Goal: Task Accomplishment & Management: Use online tool/utility

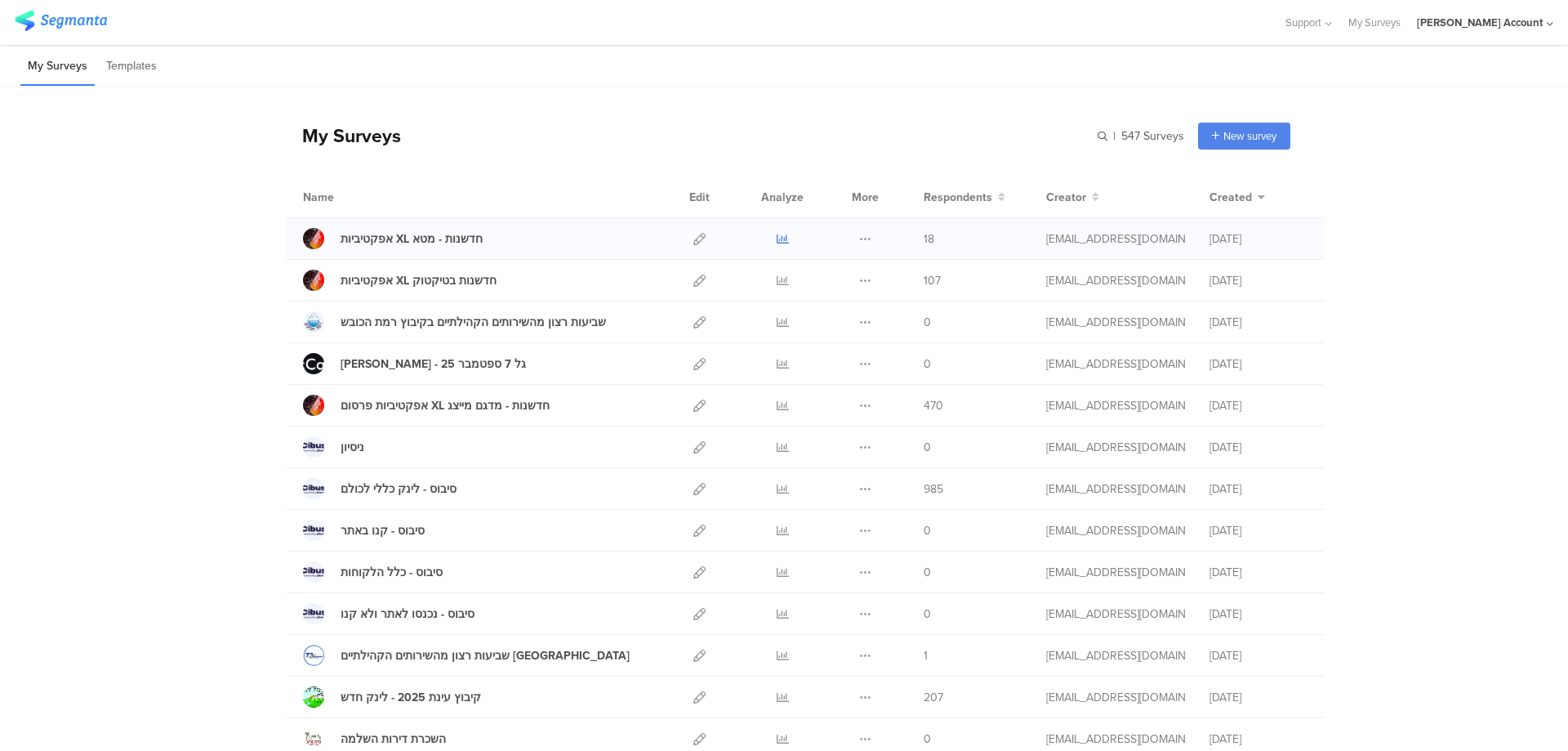
click at [776, 239] on icon at bounding box center [782, 239] width 12 height 12
click at [776, 281] on icon at bounding box center [782, 281] width 12 height 12
click at [776, 404] on icon at bounding box center [782, 405] width 12 height 12
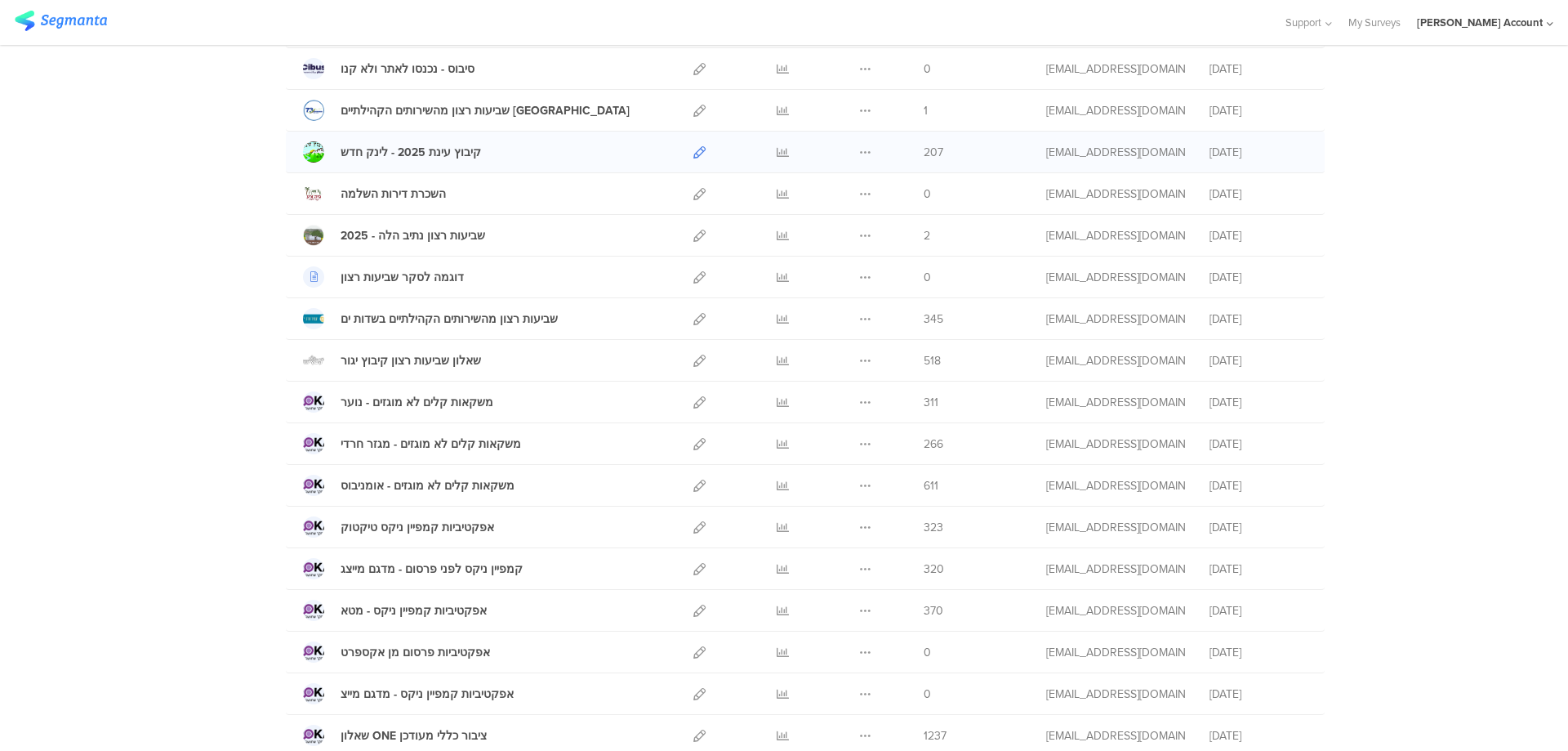
scroll to position [762, 0]
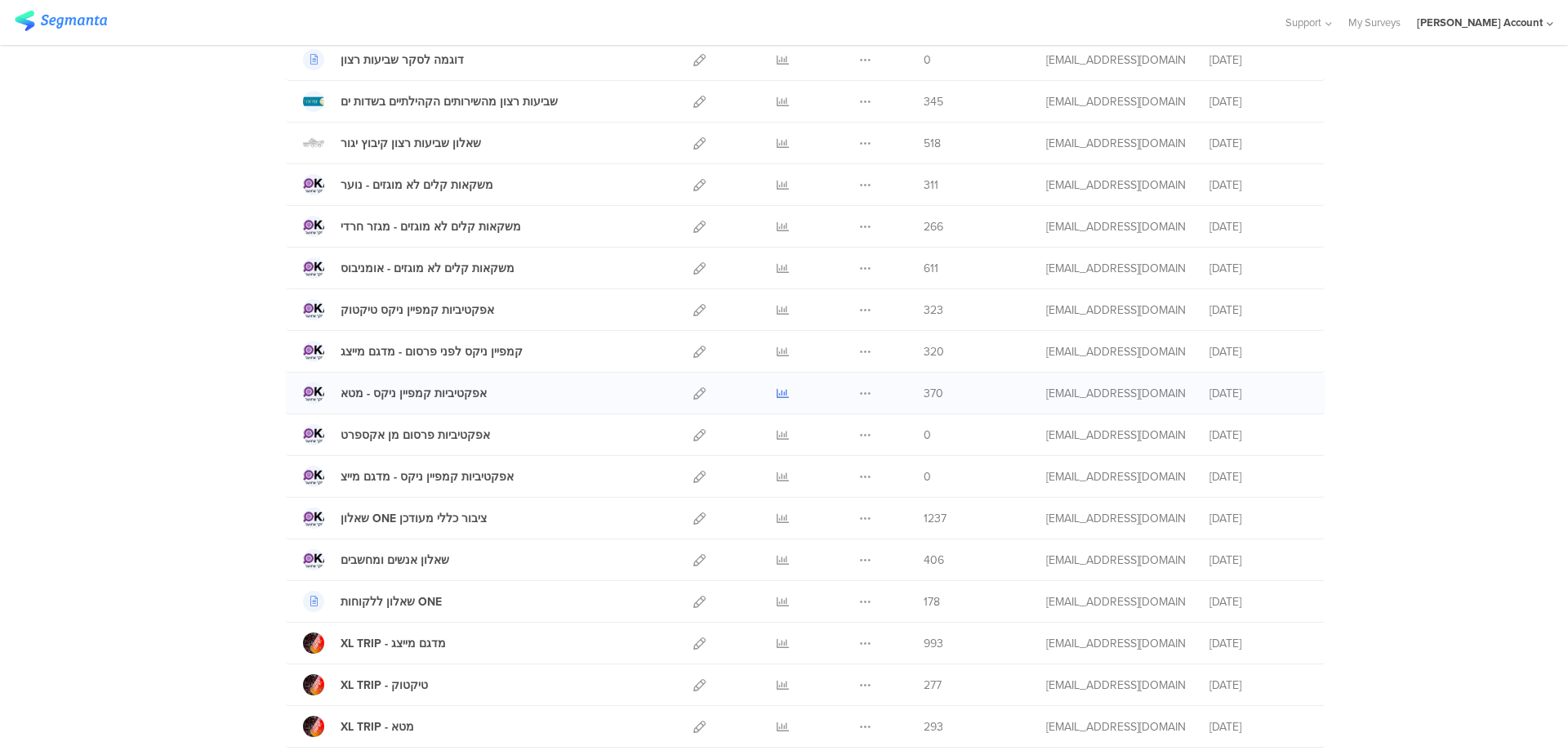
click at [776, 392] on icon at bounding box center [782, 393] width 12 height 12
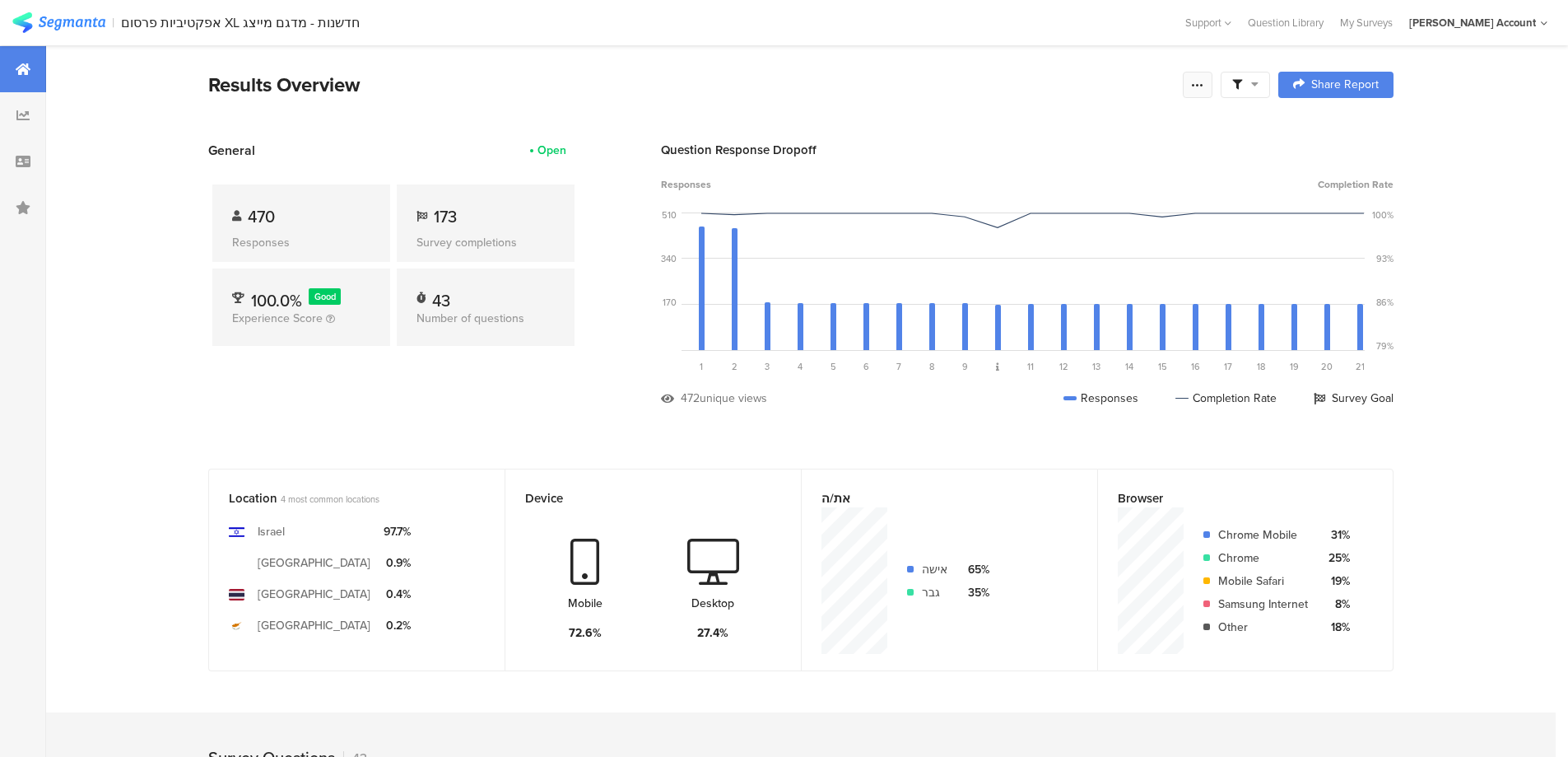
click at [1205, 78] on icon at bounding box center [1198, 84] width 13 height 13
click at [1033, 215] on div "Edit survey" at bounding box center [1018, 214] width 57 height 17
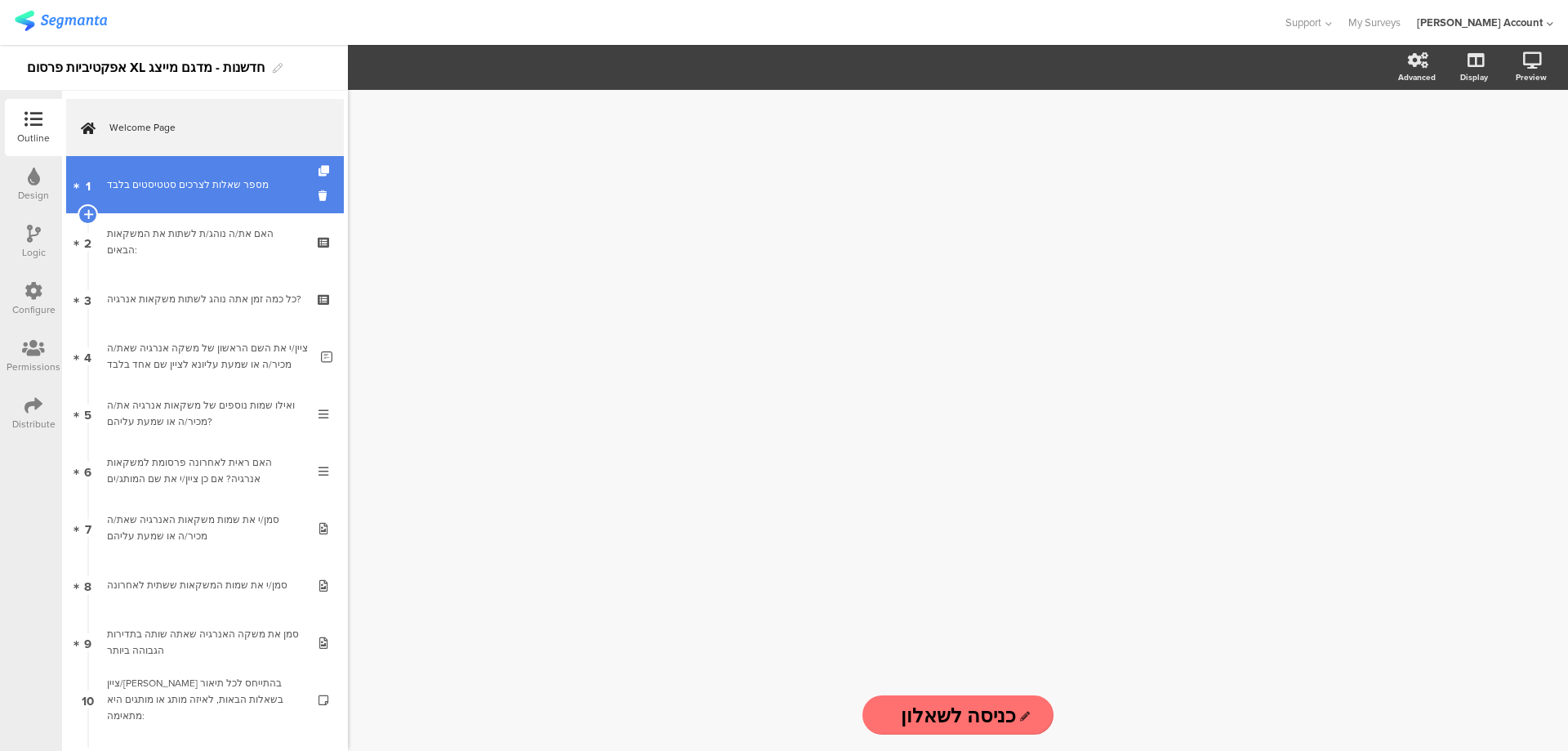
click at [214, 184] on div "מספר שאלות לצרכים סטטיסטים בלבד" at bounding box center [205, 184] width 195 height 17
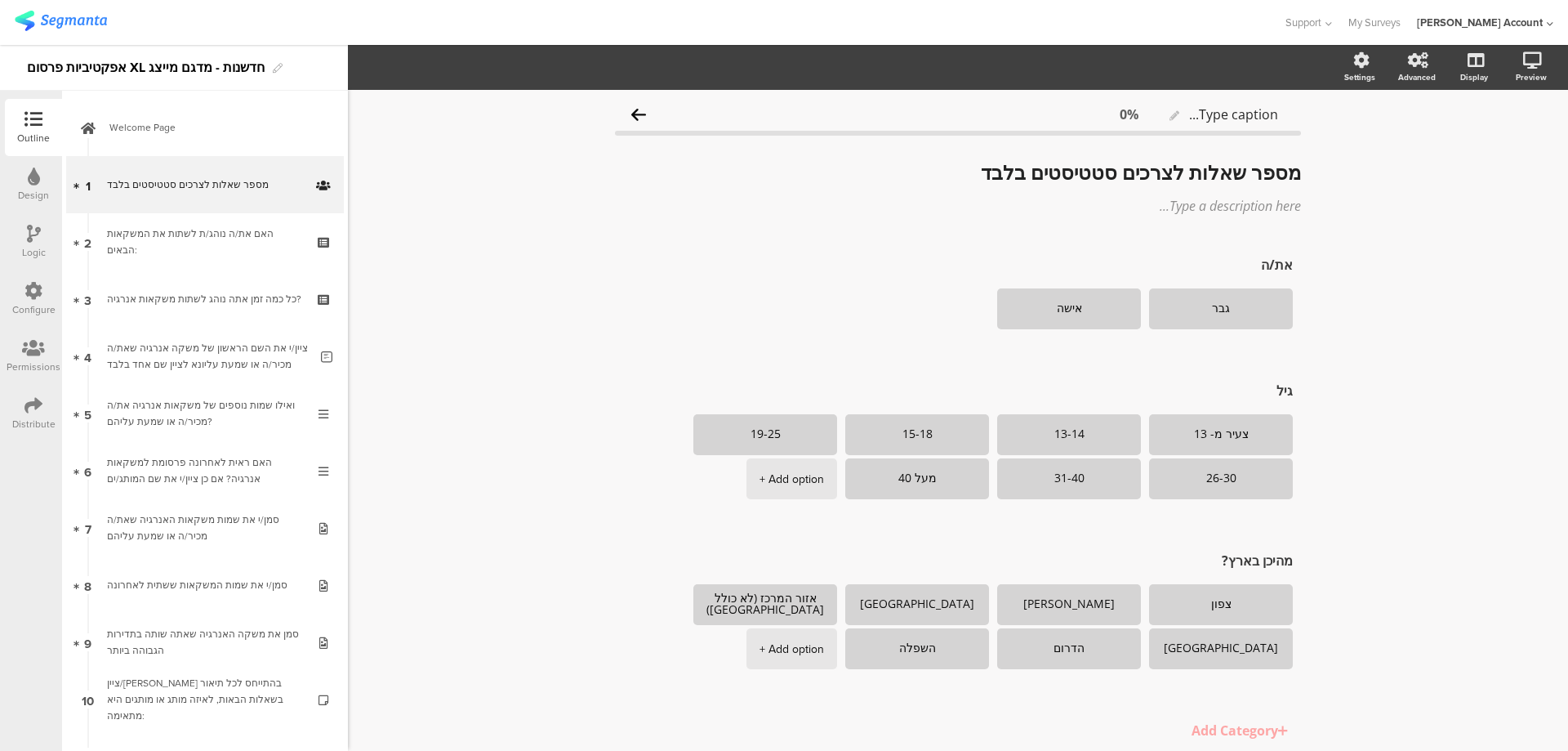
click at [22, 230] on div "Logic" at bounding box center [33, 241] width 57 height 57
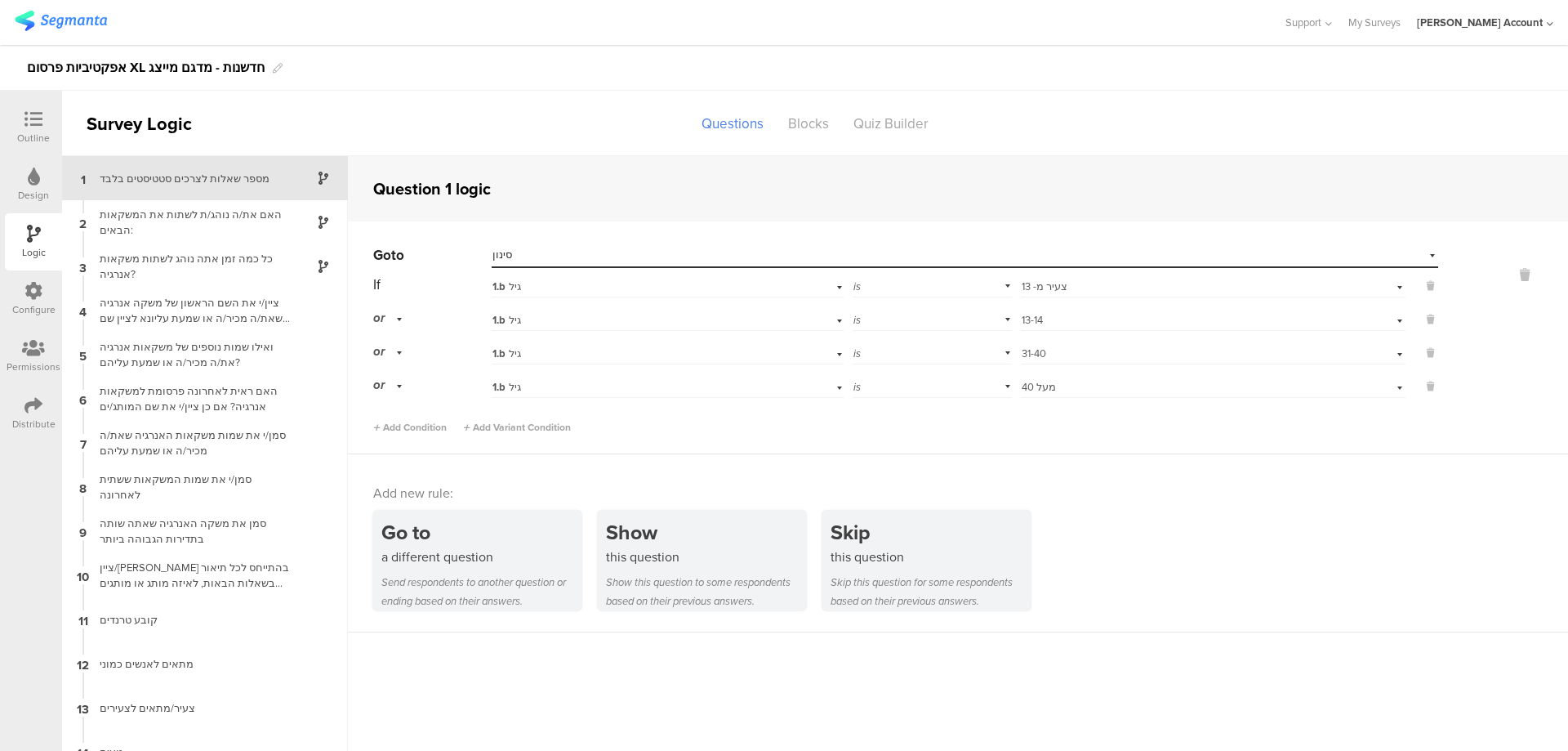
click at [35, 124] on icon at bounding box center [33, 119] width 18 height 18
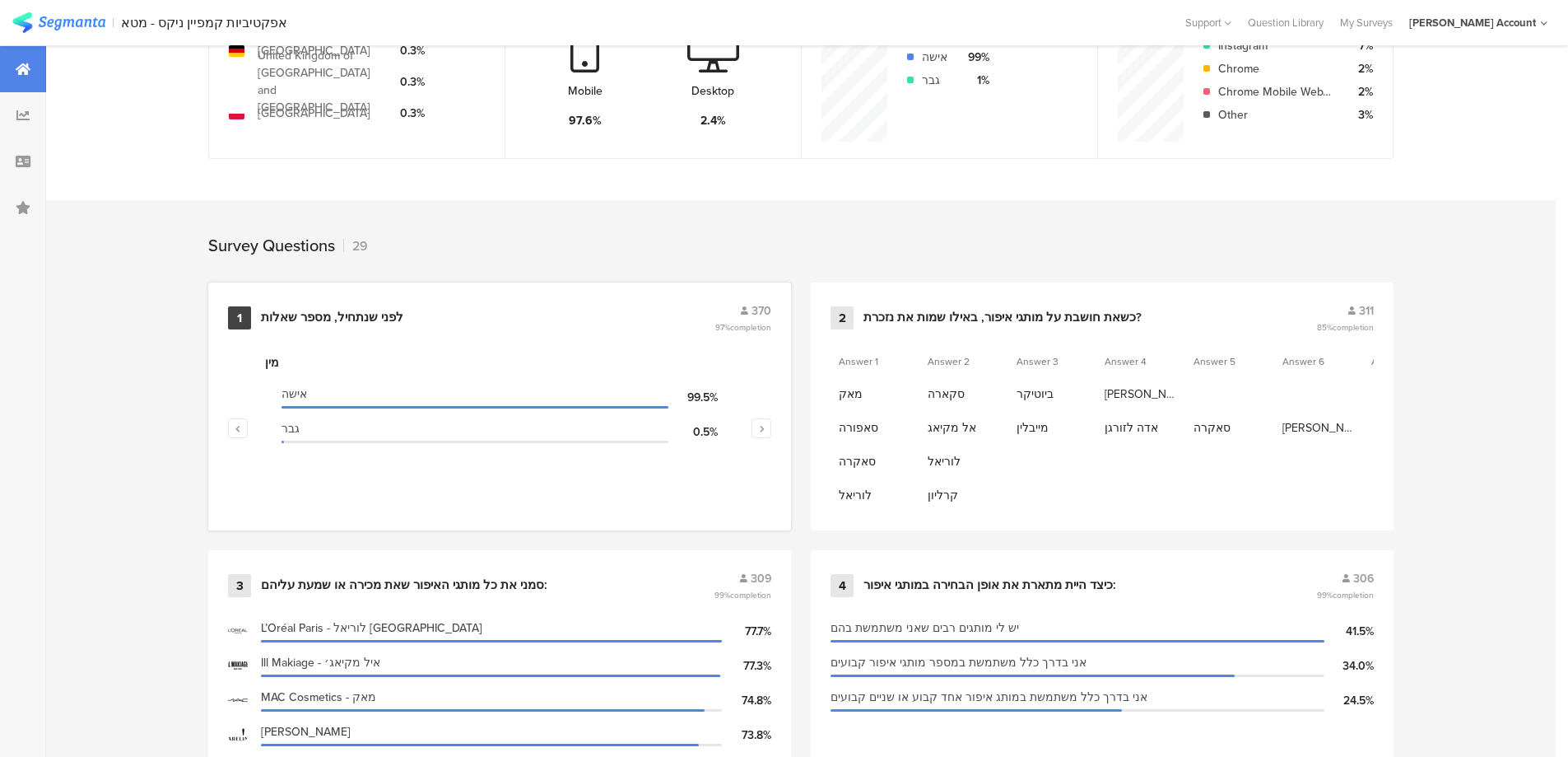
scroll to position [549, 0]
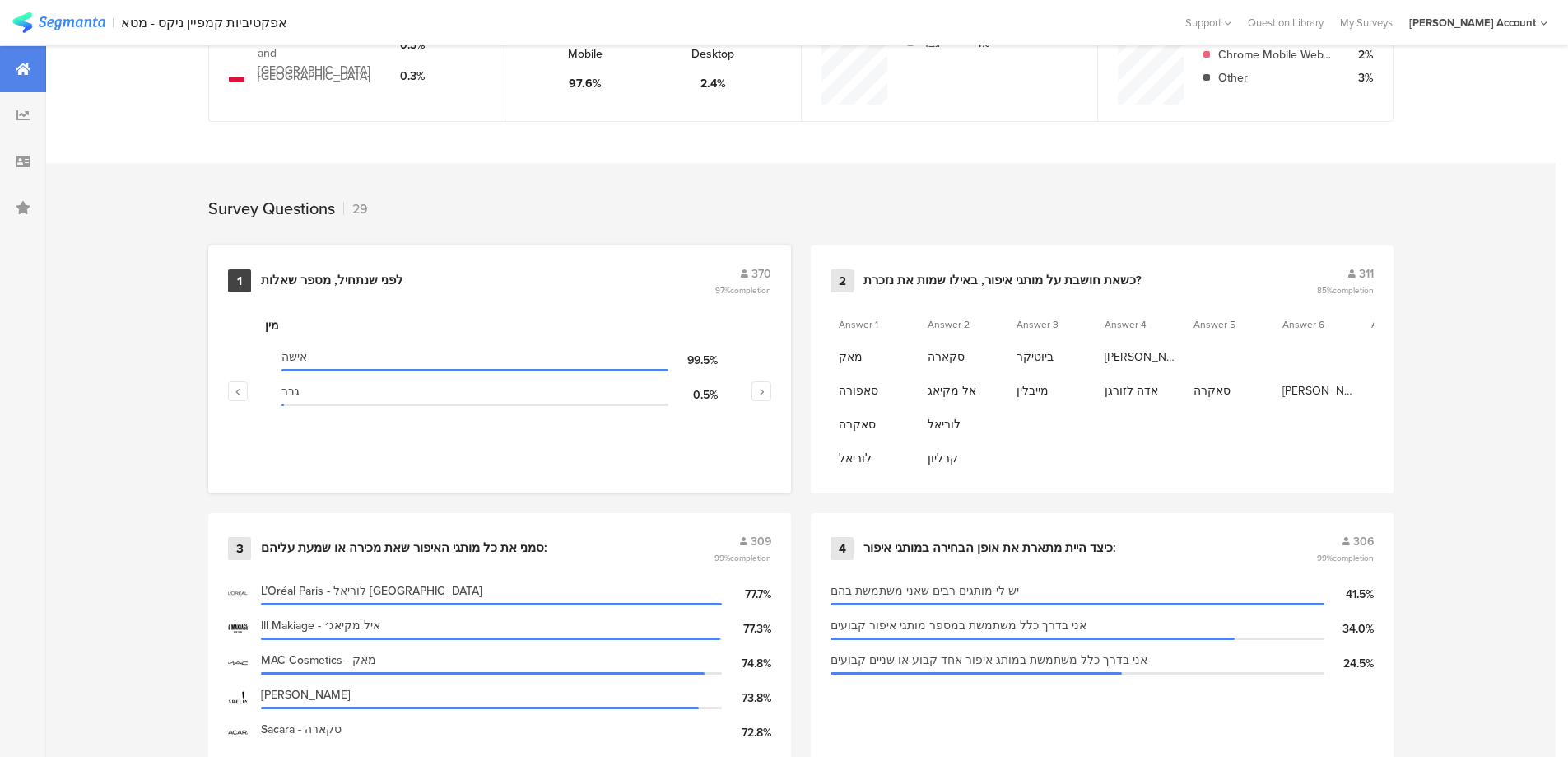
click at [404, 278] on div "לפני שנתחיל, מספר שאלות" at bounding box center [486, 280] width 450 height 17
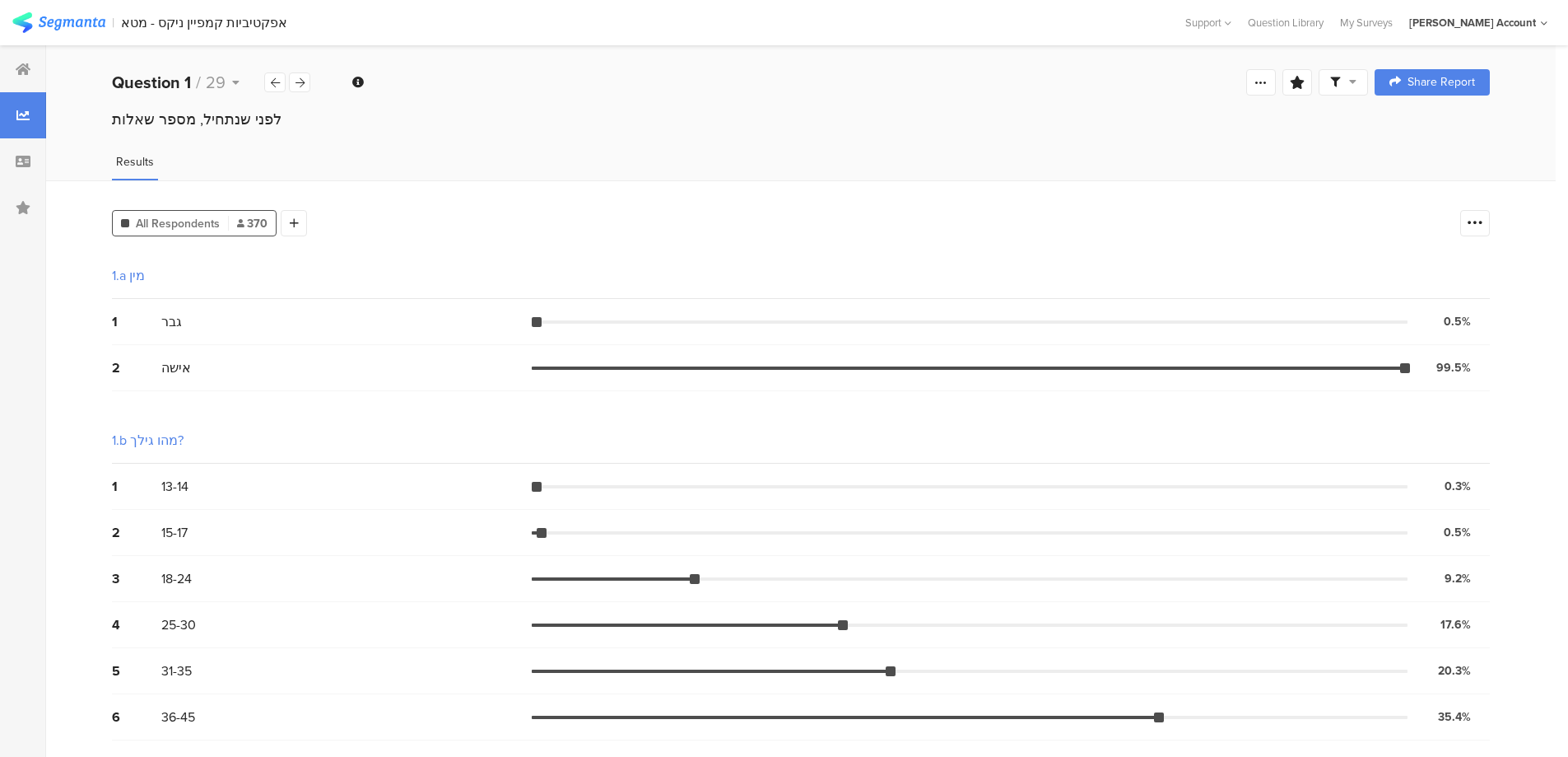
click at [1356, 77] on icon at bounding box center [1353, 81] width 7 height 12
click at [1433, 126] on span at bounding box center [1433, 129] width 25 height 13
click at [302, 228] on div at bounding box center [293, 223] width 27 height 27
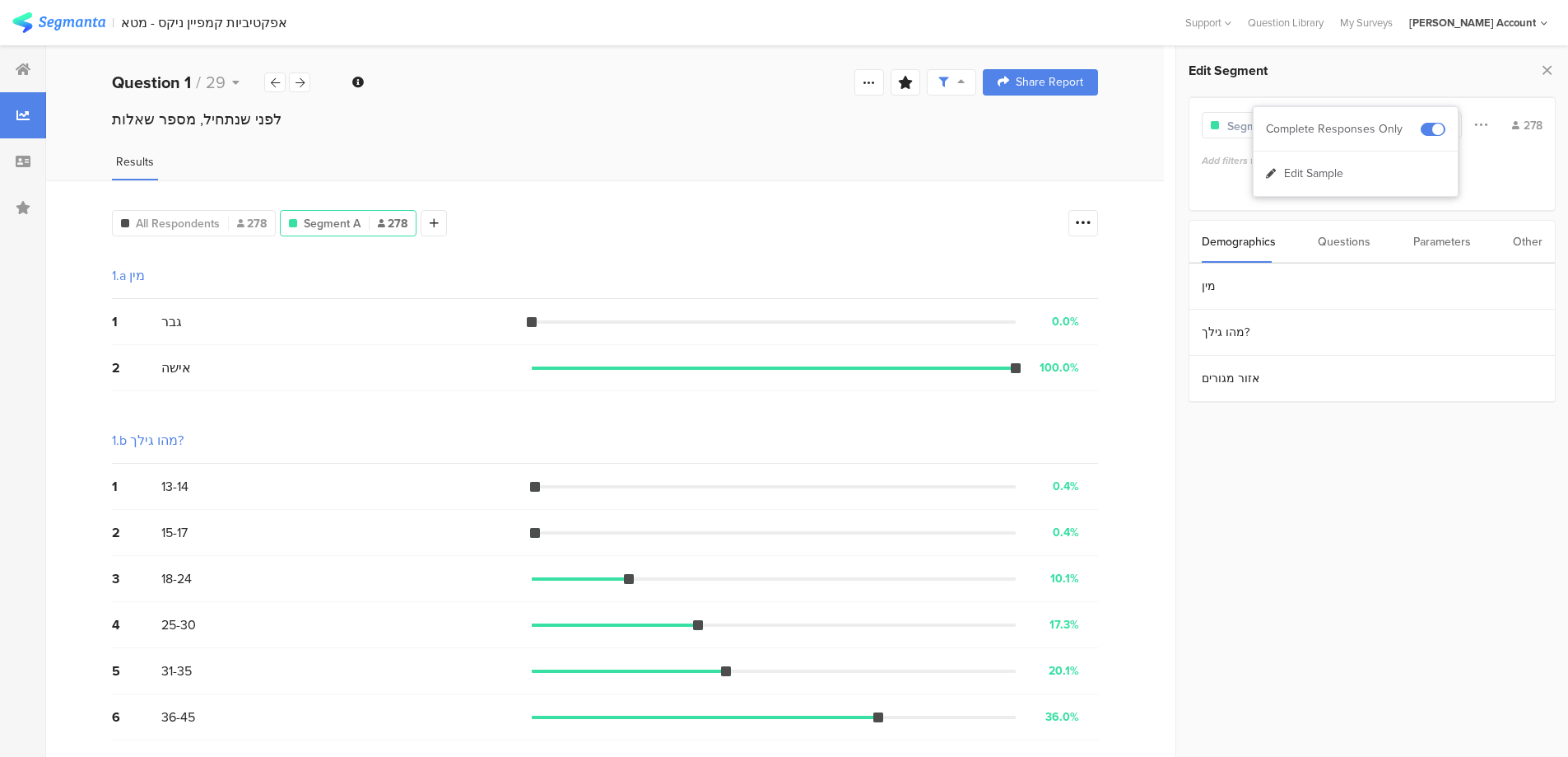
click at [1452, 244] on div "Parameters" at bounding box center [1442, 241] width 58 height 42
click at [1533, 236] on div "Other" at bounding box center [1528, 241] width 30 height 42
click at [1293, 279] on section "Time Range" at bounding box center [1372, 286] width 365 height 46
click at [1450, 294] on input "[DATE] 00:00" at bounding box center [1463, 284] width 165 height 23
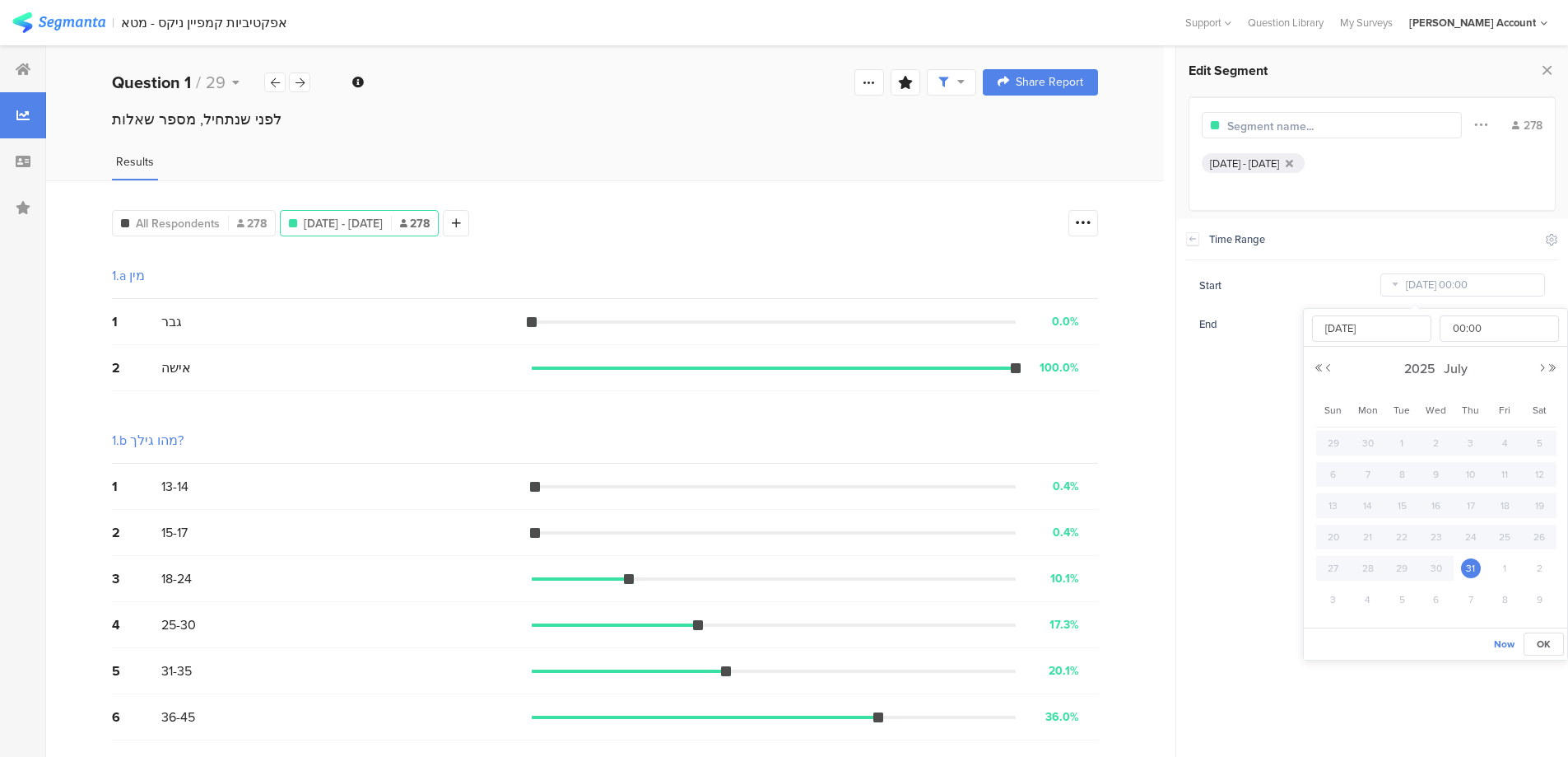
click at [1467, 565] on span "31" at bounding box center [1472, 568] width 20 height 20
click at [1453, 282] on input "[DATE] 00:00" at bounding box center [1463, 284] width 165 height 23
click at [1405, 325] on input "[DATE]" at bounding box center [1371, 329] width 119 height 27
click at [1364, 595] on span "4" at bounding box center [1368, 600] width 20 height 20
type input "[DATE] 00:00"
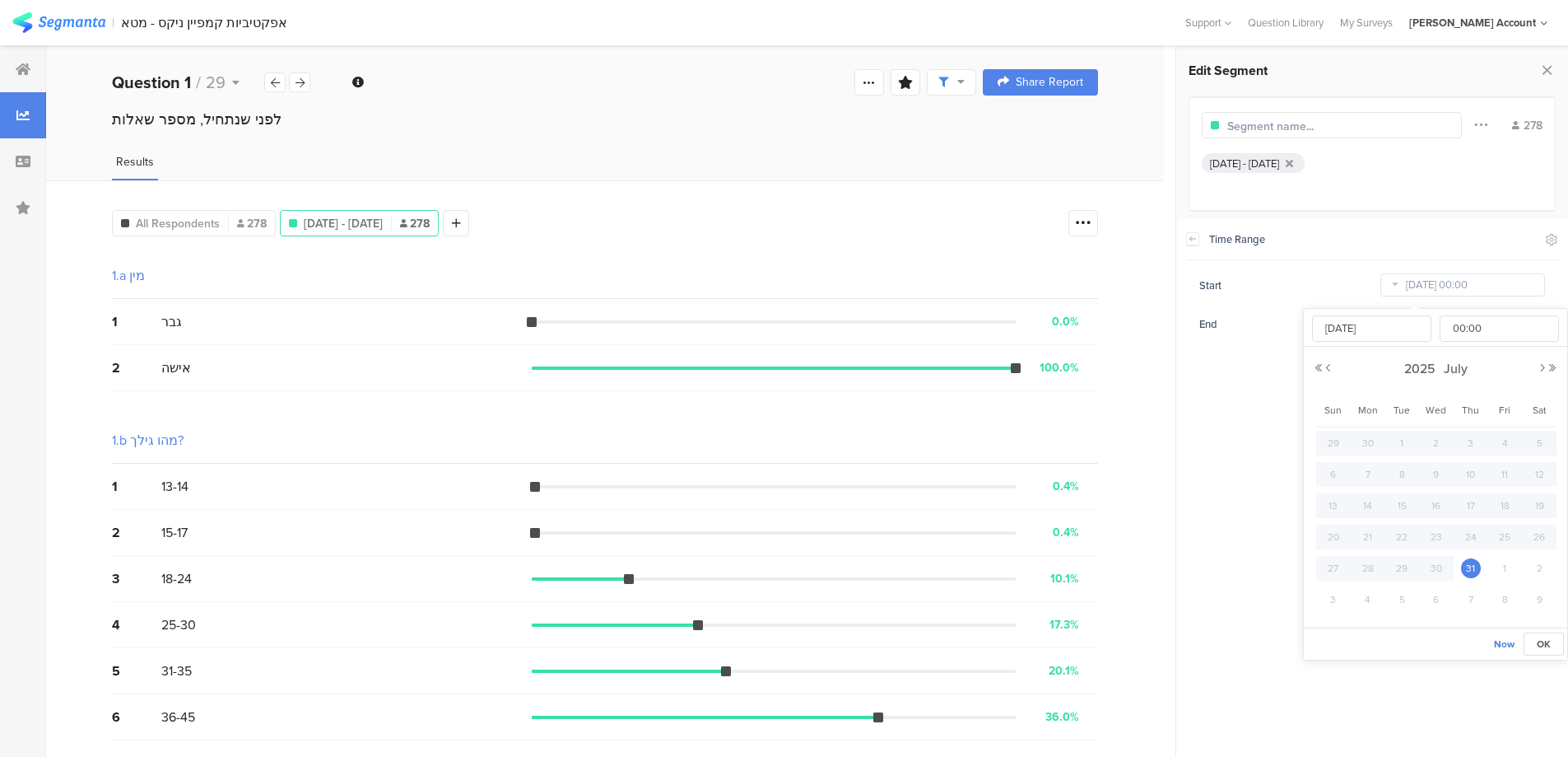
type input "[DATE]"
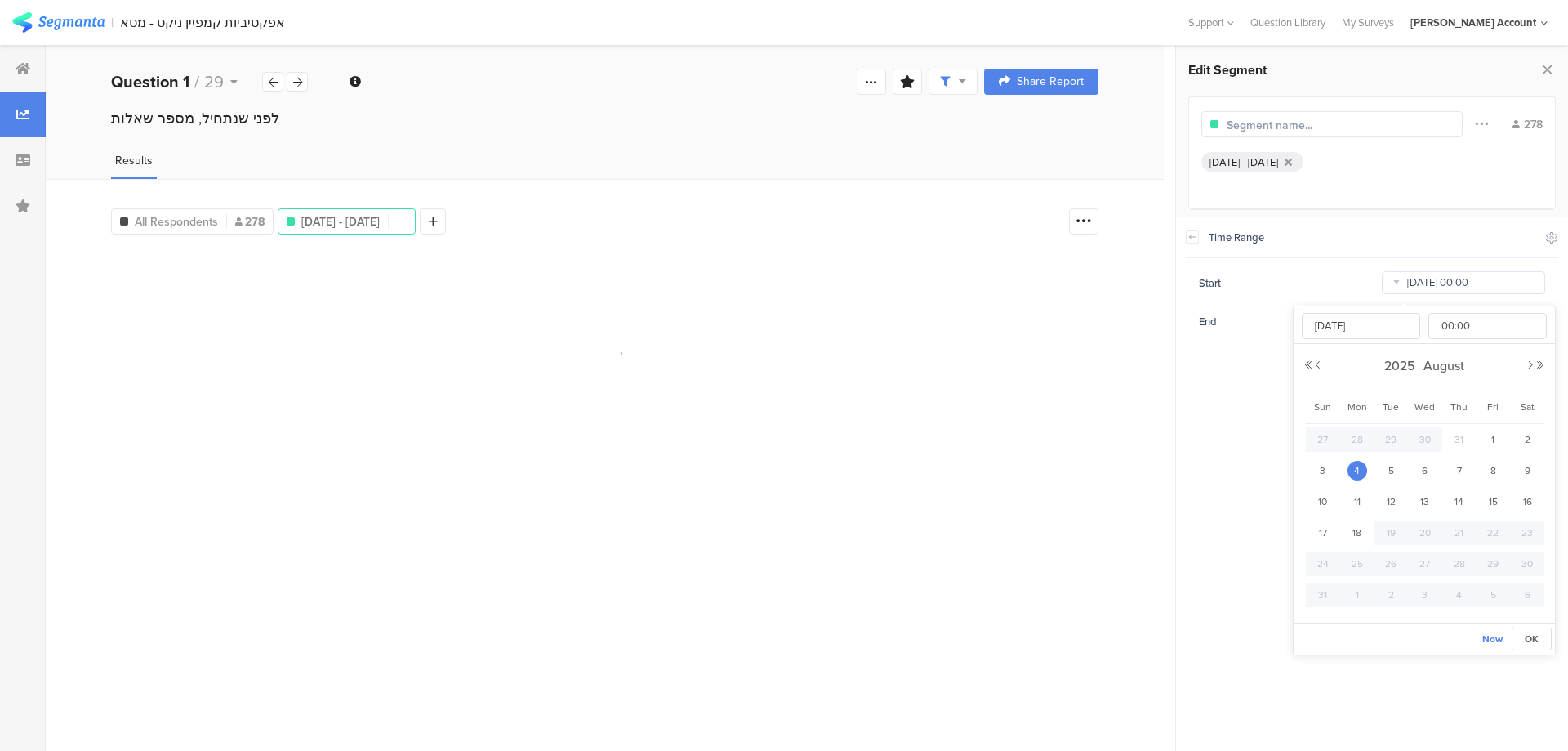
click at [1472, 286] on input "[DATE] 00:00" at bounding box center [1464, 282] width 163 height 23
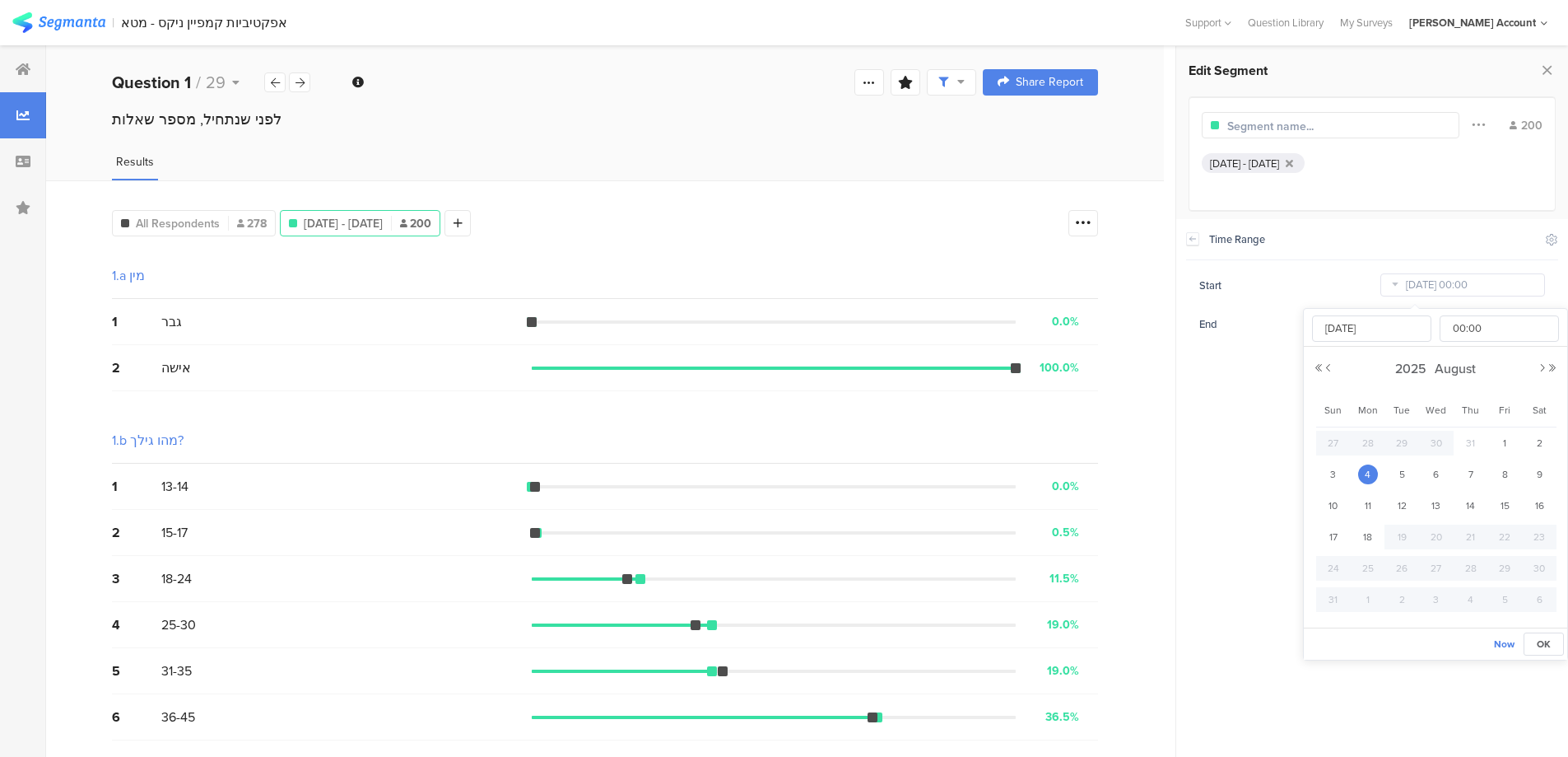
click at [1477, 441] on span "31" at bounding box center [1472, 443] width 20 height 20
type input "[DATE] 00:00"
type input "[DATE]"
click at [1392, 333] on input "[DATE]" at bounding box center [1371, 329] width 119 height 27
click at [1540, 365] on button "Next Month" at bounding box center [1543, 369] width 10 height 10
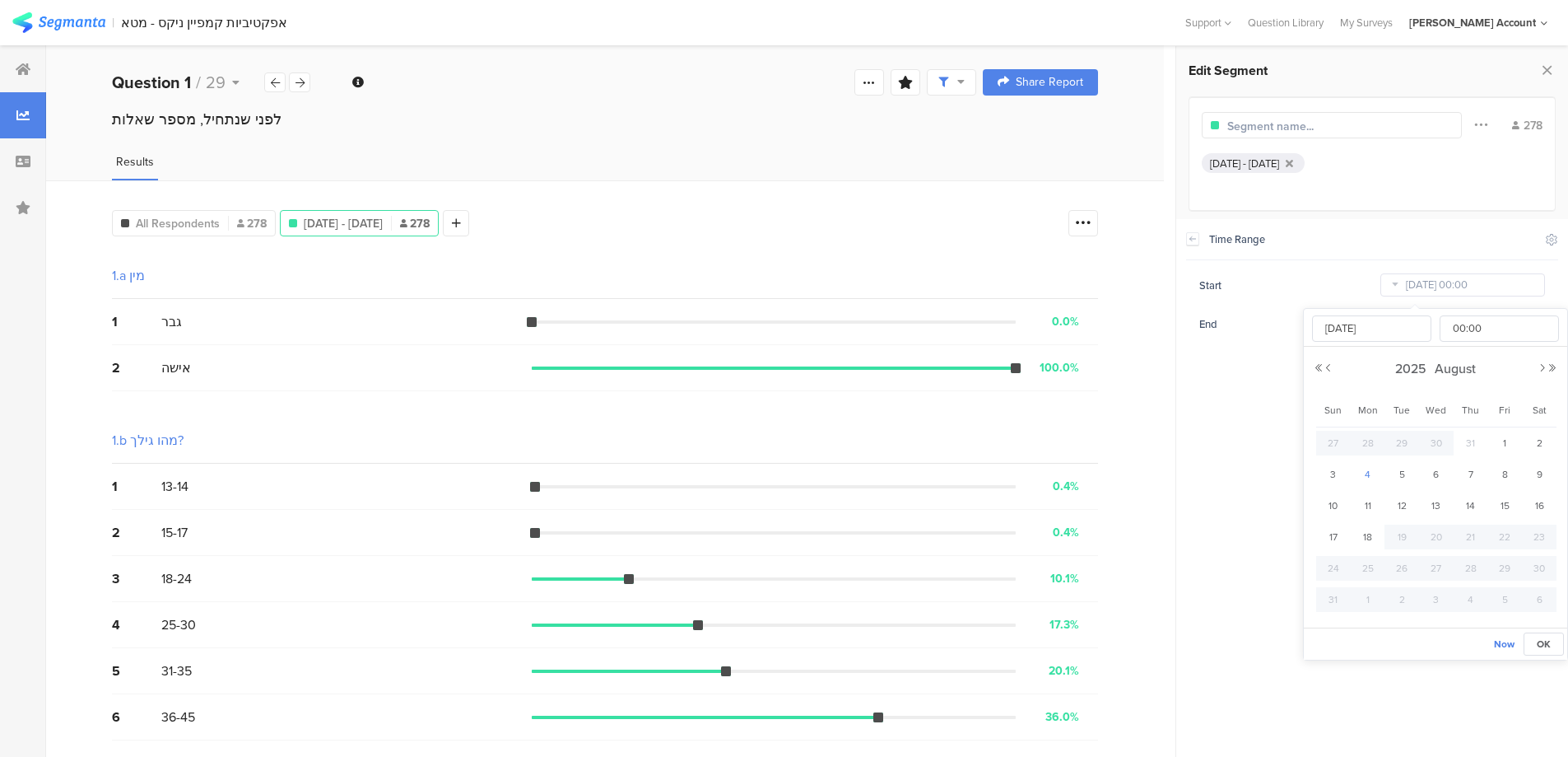
click at [1372, 473] on span "4" at bounding box center [1368, 475] width 20 height 20
type input "[DATE] 00:00"
type input "[DATE]"
click at [1418, 282] on input "[DATE] 00:00" at bounding box center [1463, 284] width 165 height 23
click at [1332, 369] on button "Previous Month" at bounding box center [1329, 369] width 10 height 10
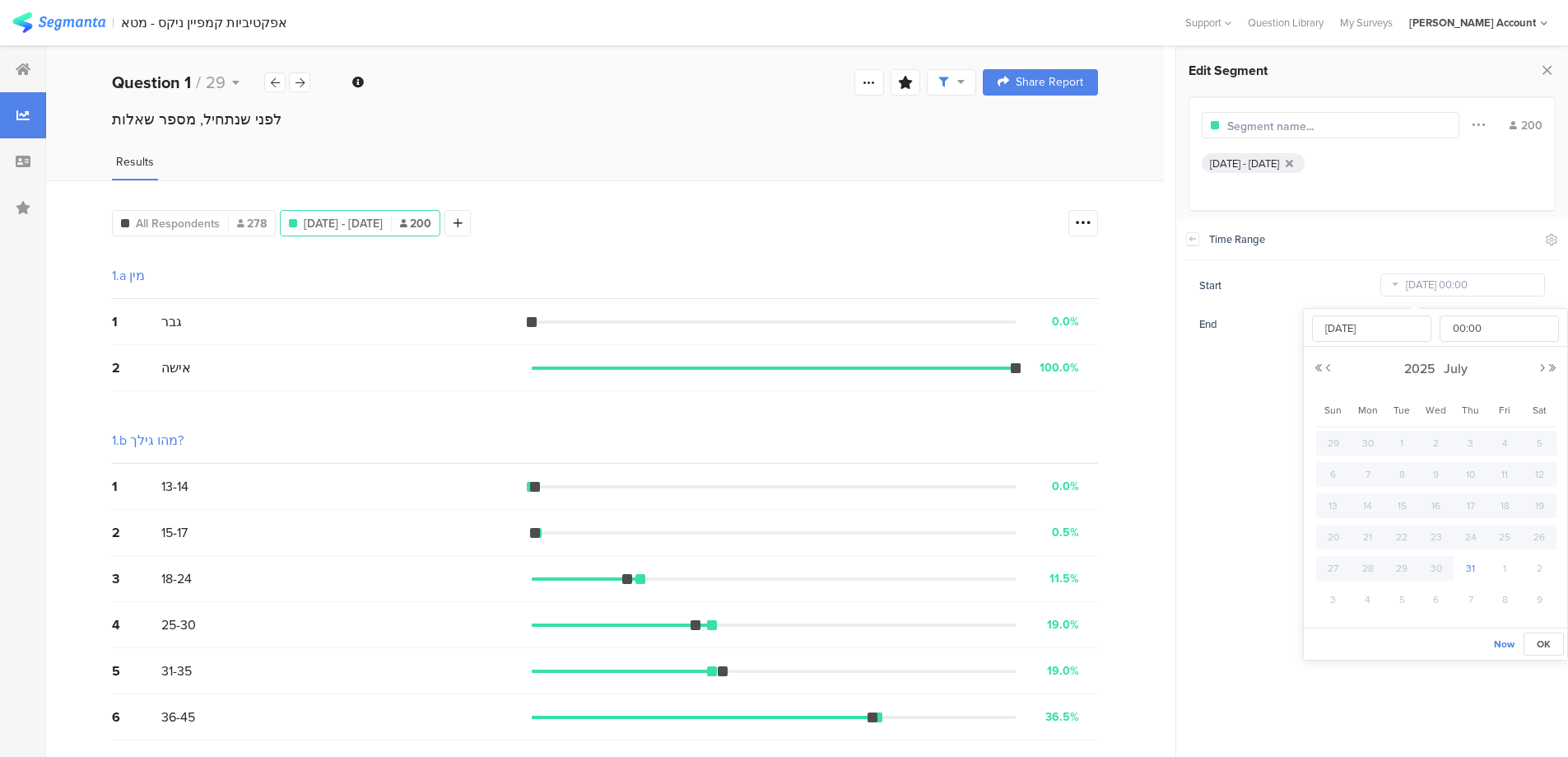
click at [1471, 564] on span "31" at bounding box center [1472, 568] width 20 height 20
type input "[DATE] 00:00"
type input "[DATE]"
click at [1365, 325] on input "[DATE]" at bounding box center [1371, 329] width 119 height 27
click at [1368, 598] on span "4" at bounding box center [1368, 600] width 20 height 20
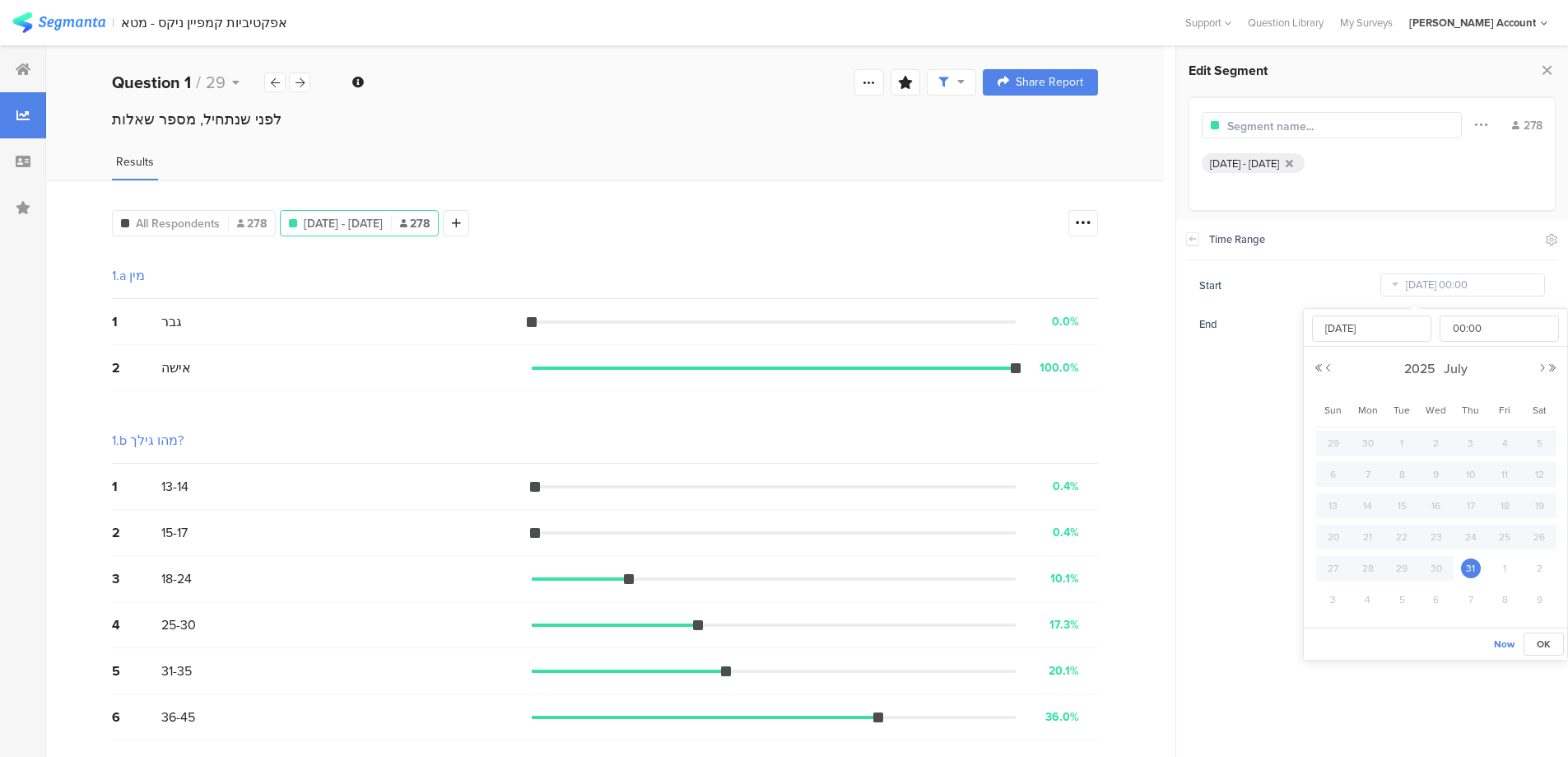
type input "[DATE] 00:00"
type input "[DATE]"
click at [1438, 284] on input "[DATE] 00:00" at bounding box center [1463, 284] width 165 height 23
click at [1473, 441] on span "31" at bounding box center [1472, 443] width 20 height 20
type input "[DATE] 00:00"
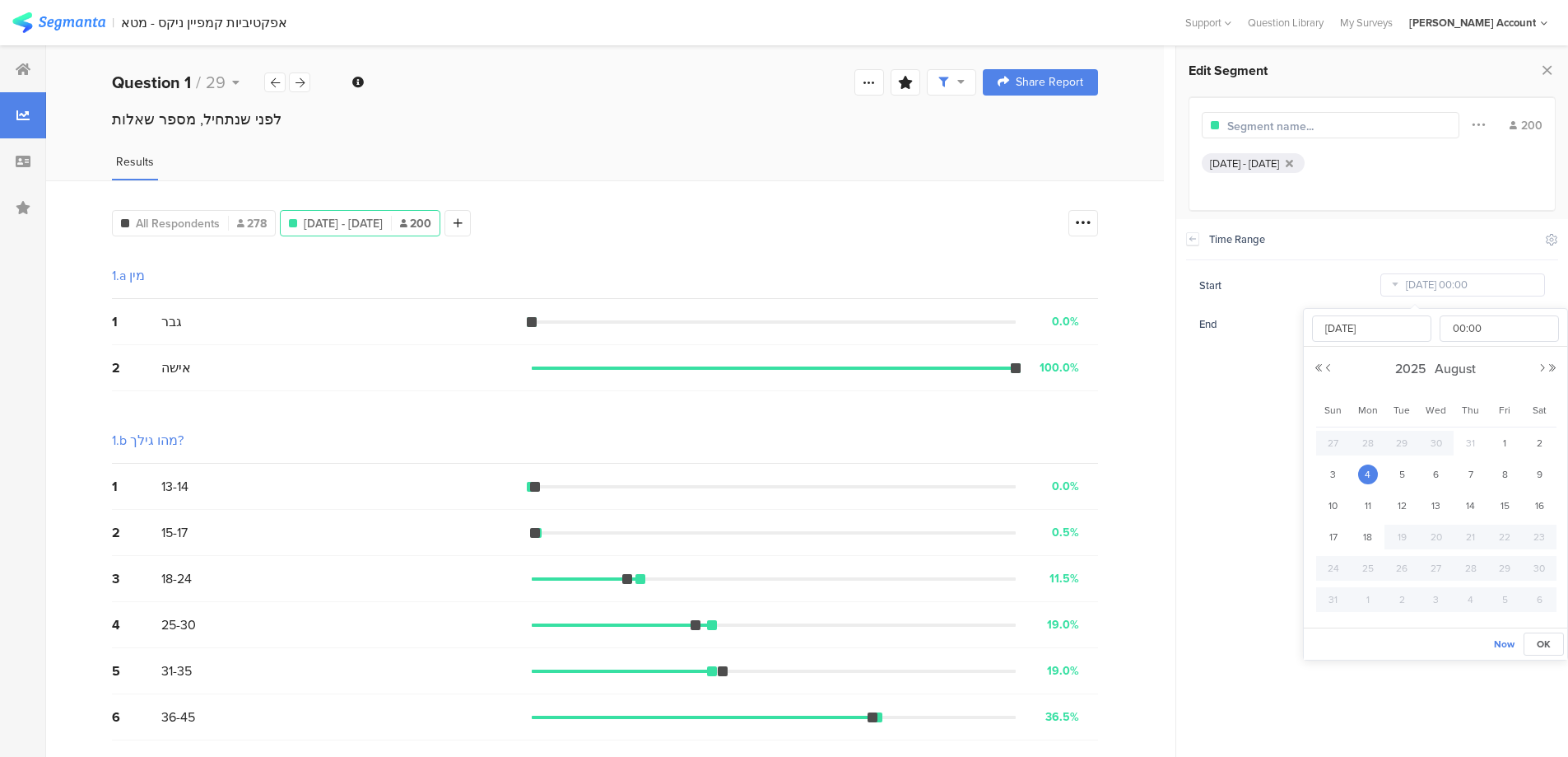
type input "[DATE]"
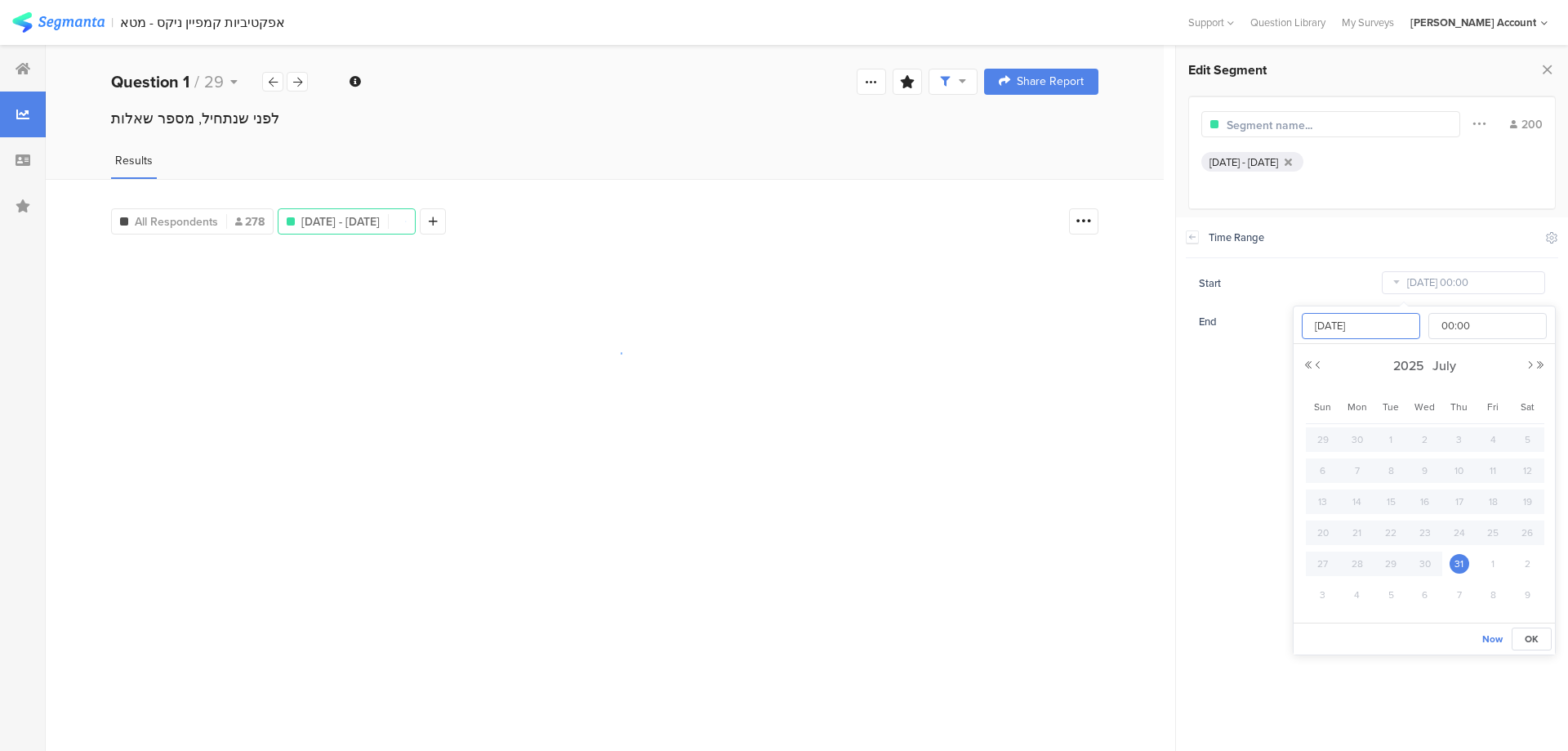
click at [1363, 326] on input "[DATE]" at bounding box center [1360, 326] width 118 height 27
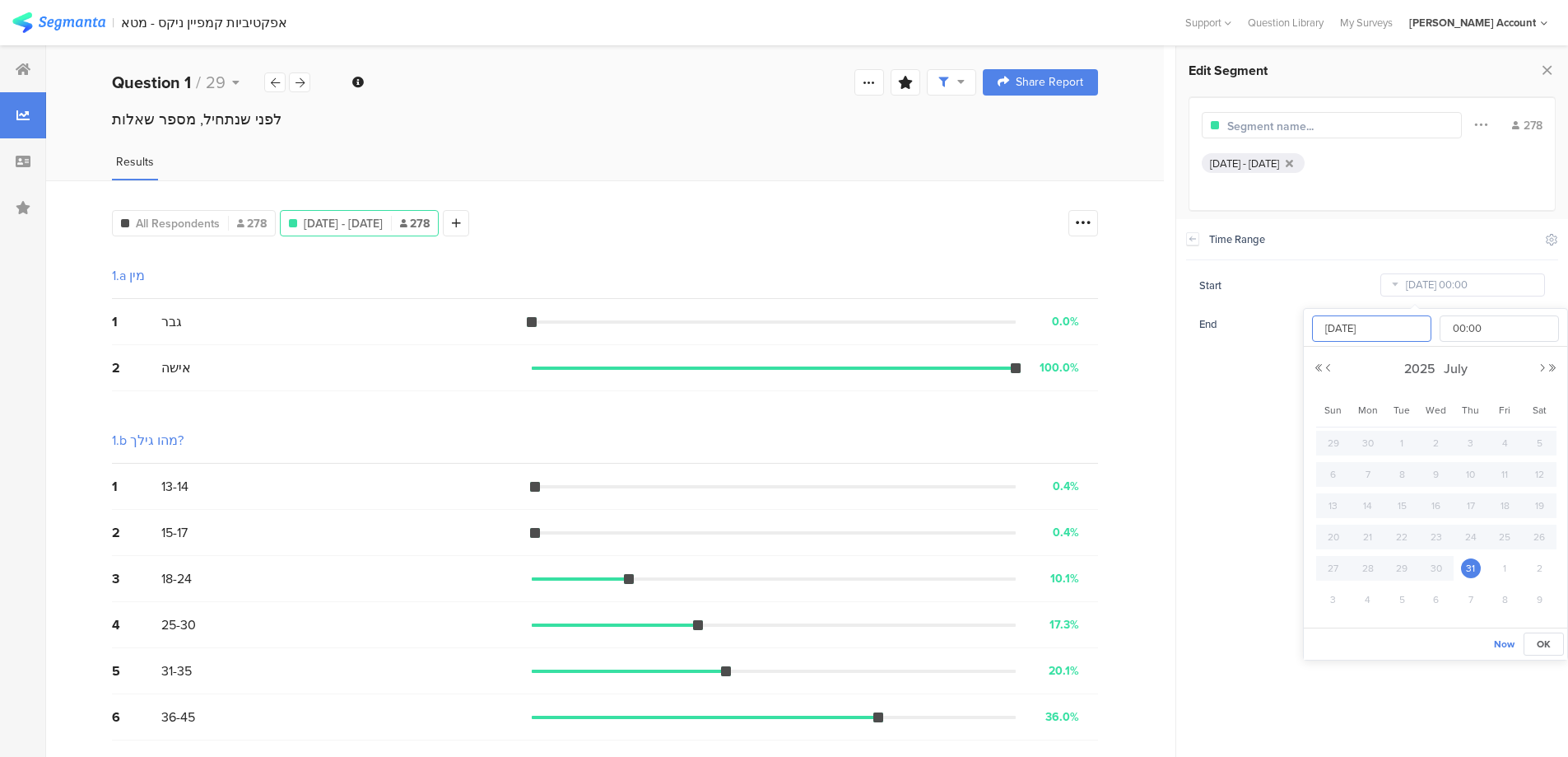
drag, startPoint x: 1395, startPoint y: 334, endPoint x: 1308, endPoint y: 333, distance: 87.0
click at [1308, 333] on span "[DATE]" at bounding box center [1371, 329] width 128 height 27
click at [1368, 595] on span "4" at bounding box center [1368, 600] width 20 height 20
type input "[DATE] 00:00"
type input "[DATE]"
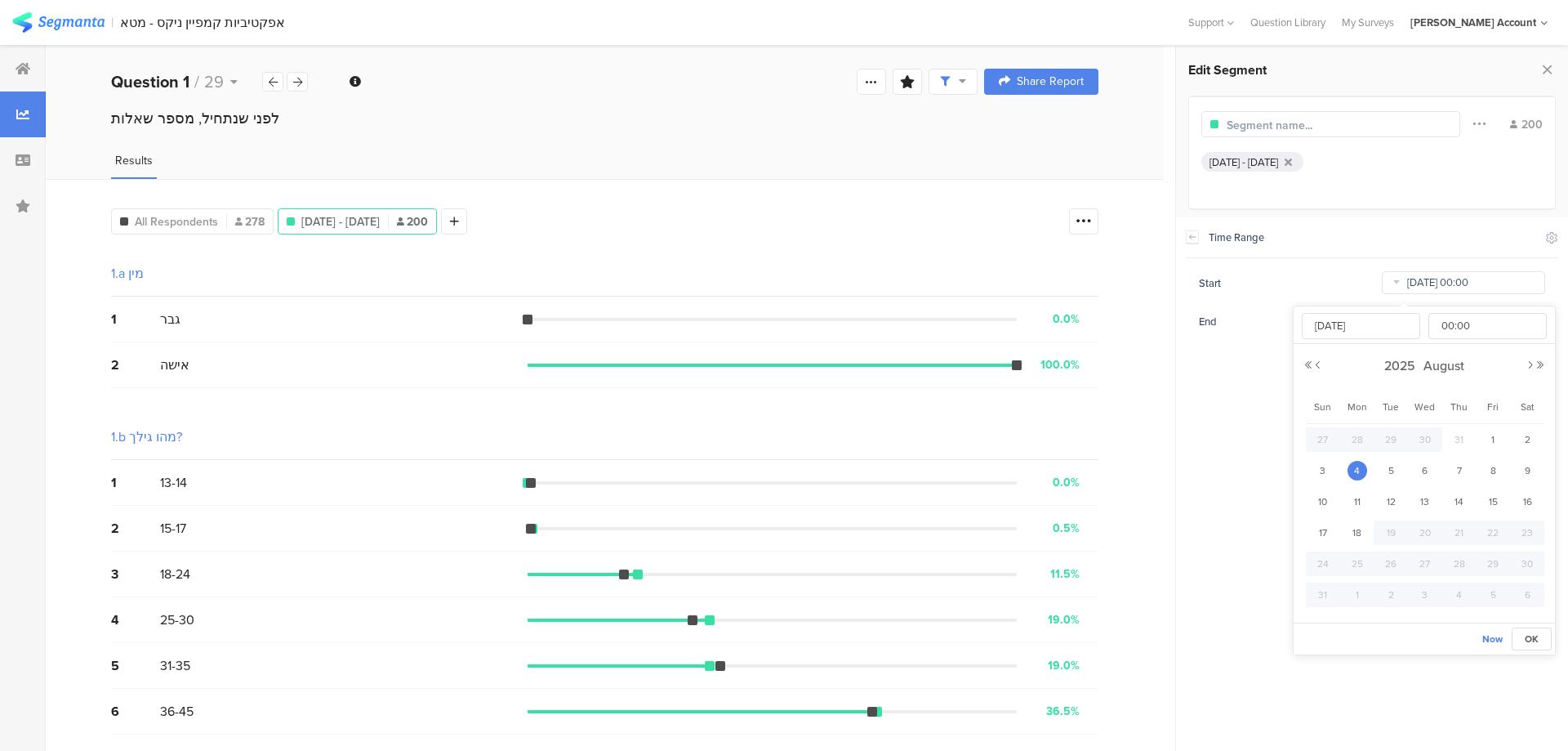
click at [1426, 280] on input "[DATE] 00:00" at bounding box center [1464, 282] width 163 height 23
click at [1458, 438] on span "31" at bounding box center [1460, 440] width 20 height 20
type input "[DATE] 00:00"
type input "[DATE]"
click at [1328, 280] on div "Start [DATE] 00:00" at bounding box center [1361, 283] width 343 height 27
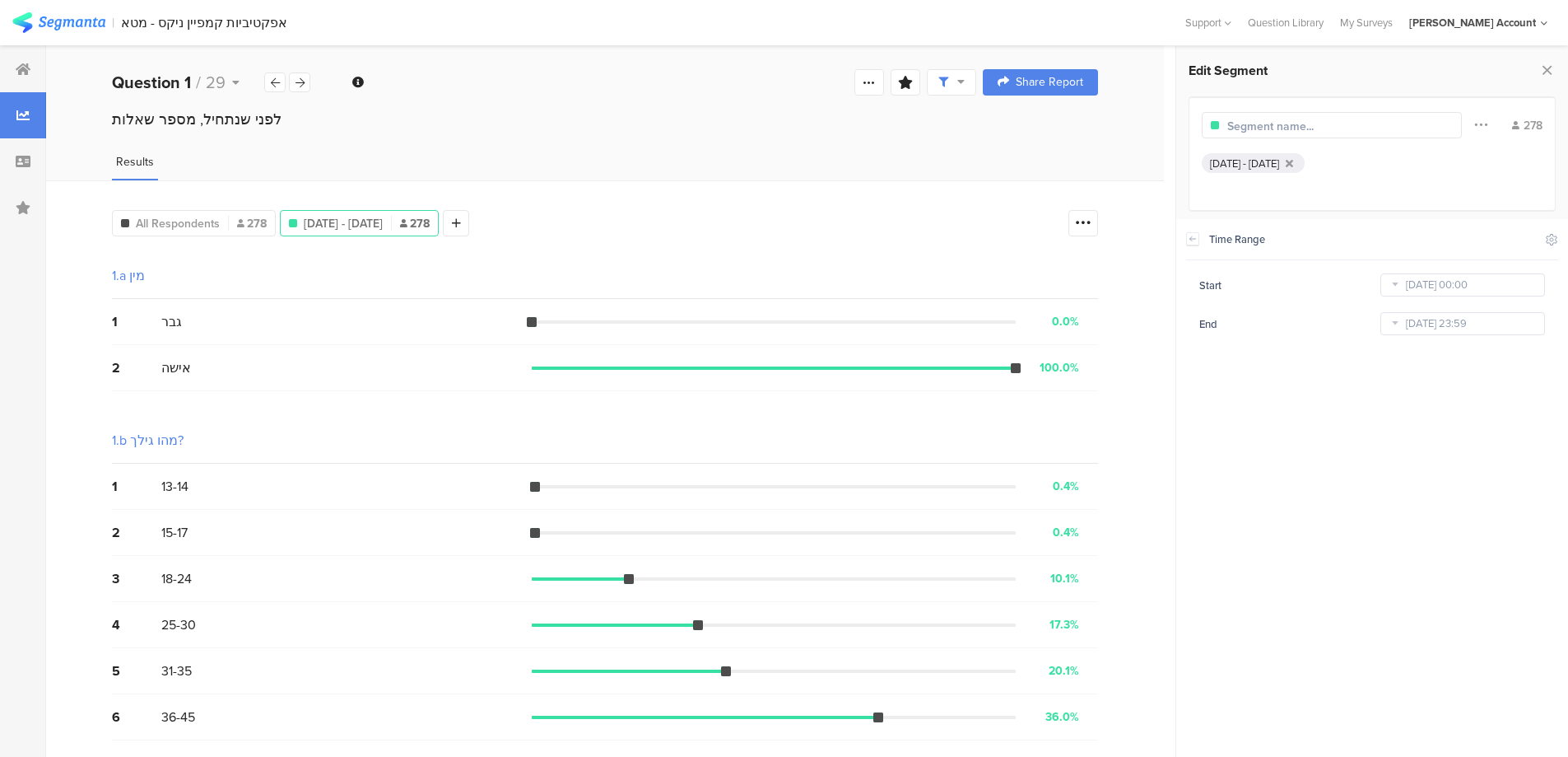
click at [1400, 282] on icon at bounding box center [1394, 285] width 21 height 27
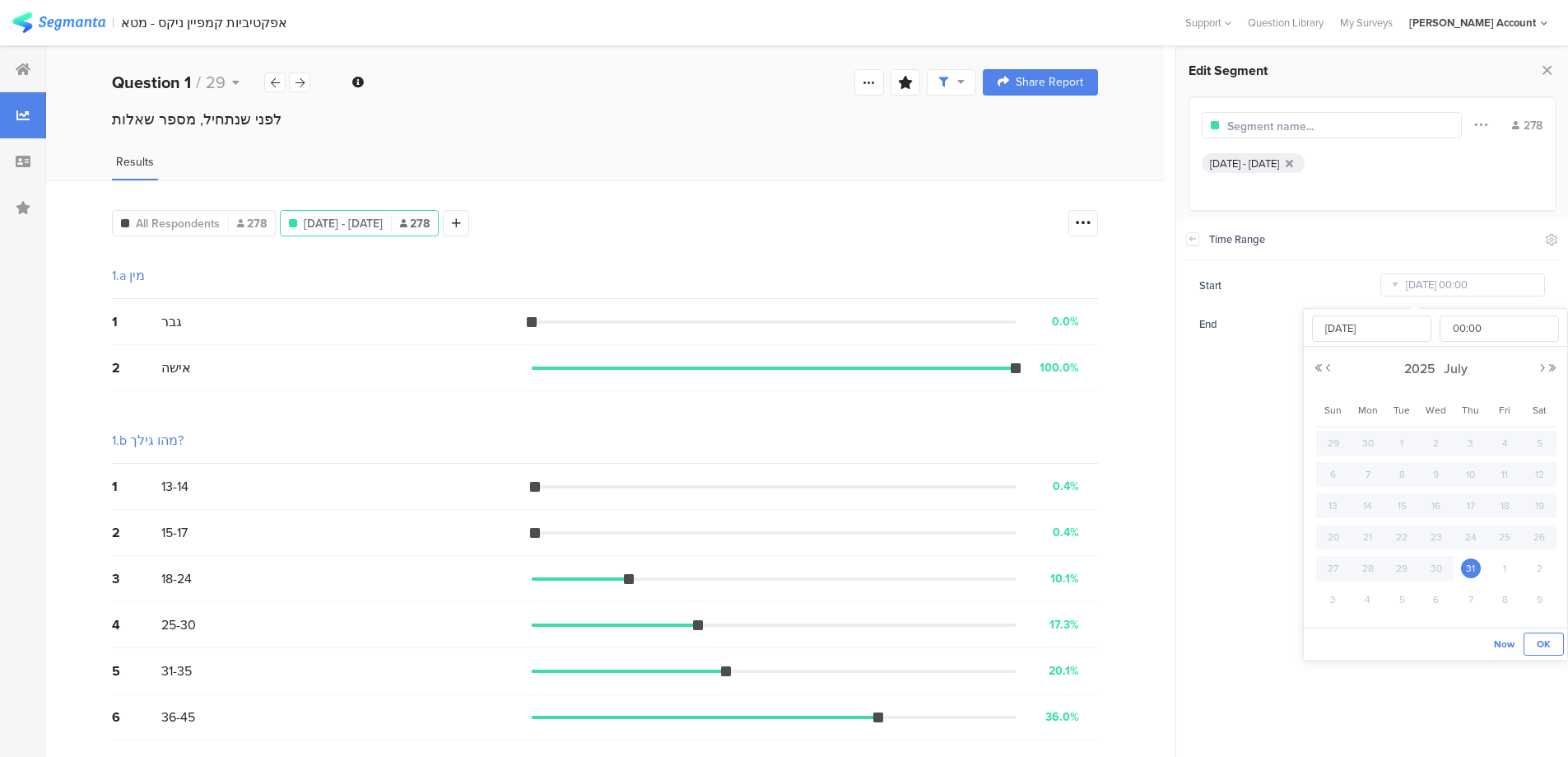
click at [1541, 642] on span "OK" at bounding box center [1544, 644] width 14 height 15
click at [1431, 324] on input "[DATE] 23:59" at bounding box center [1463, 323] width 165 height 23
click at [1365, 514] on span "4" at bounding box center [1368, 514] width 20 height 20
type input "[DATE] 23:59"
type input "[DATE]"
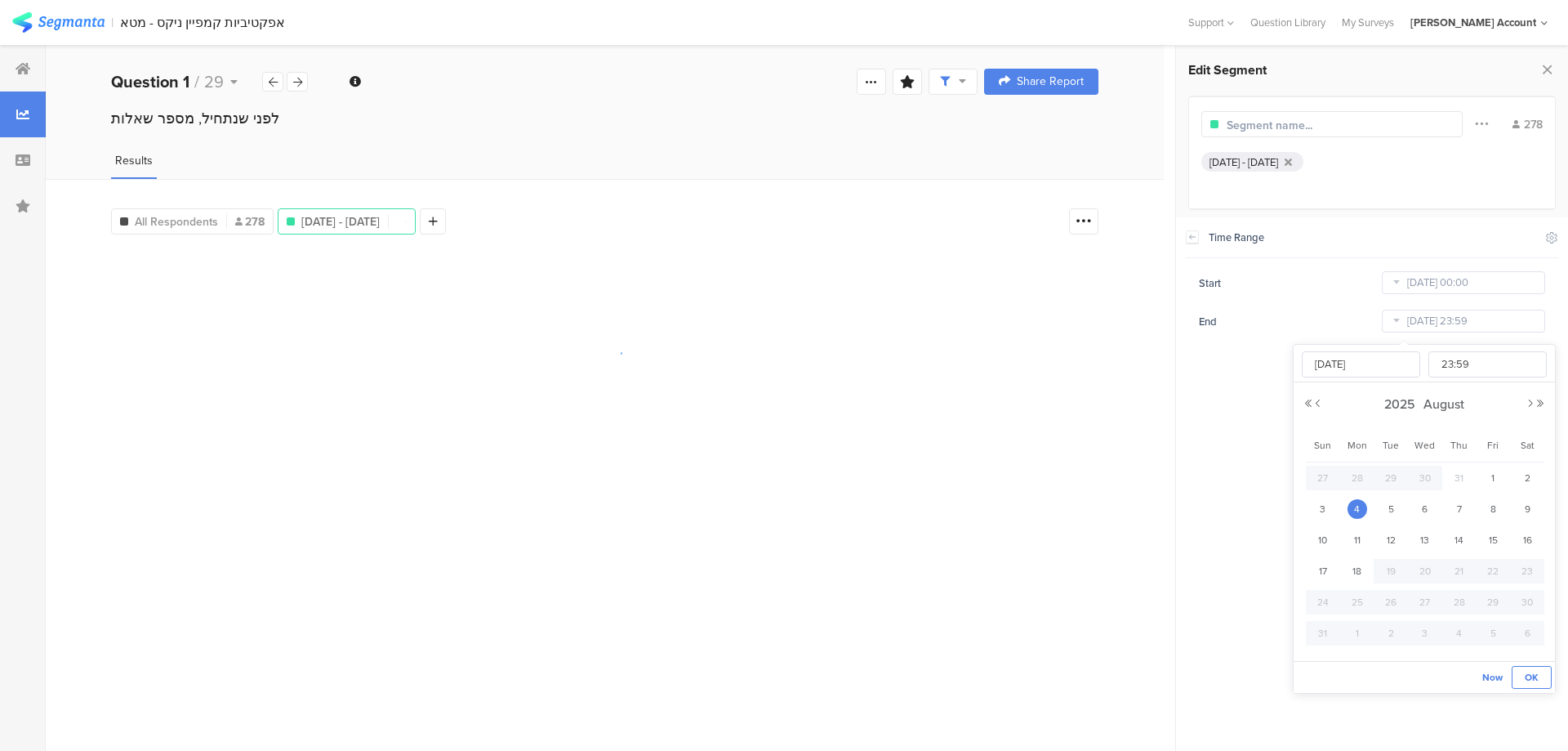
click at [1529, 672] on span "OK" at bounding box center [1532, 677] width 14 height 15
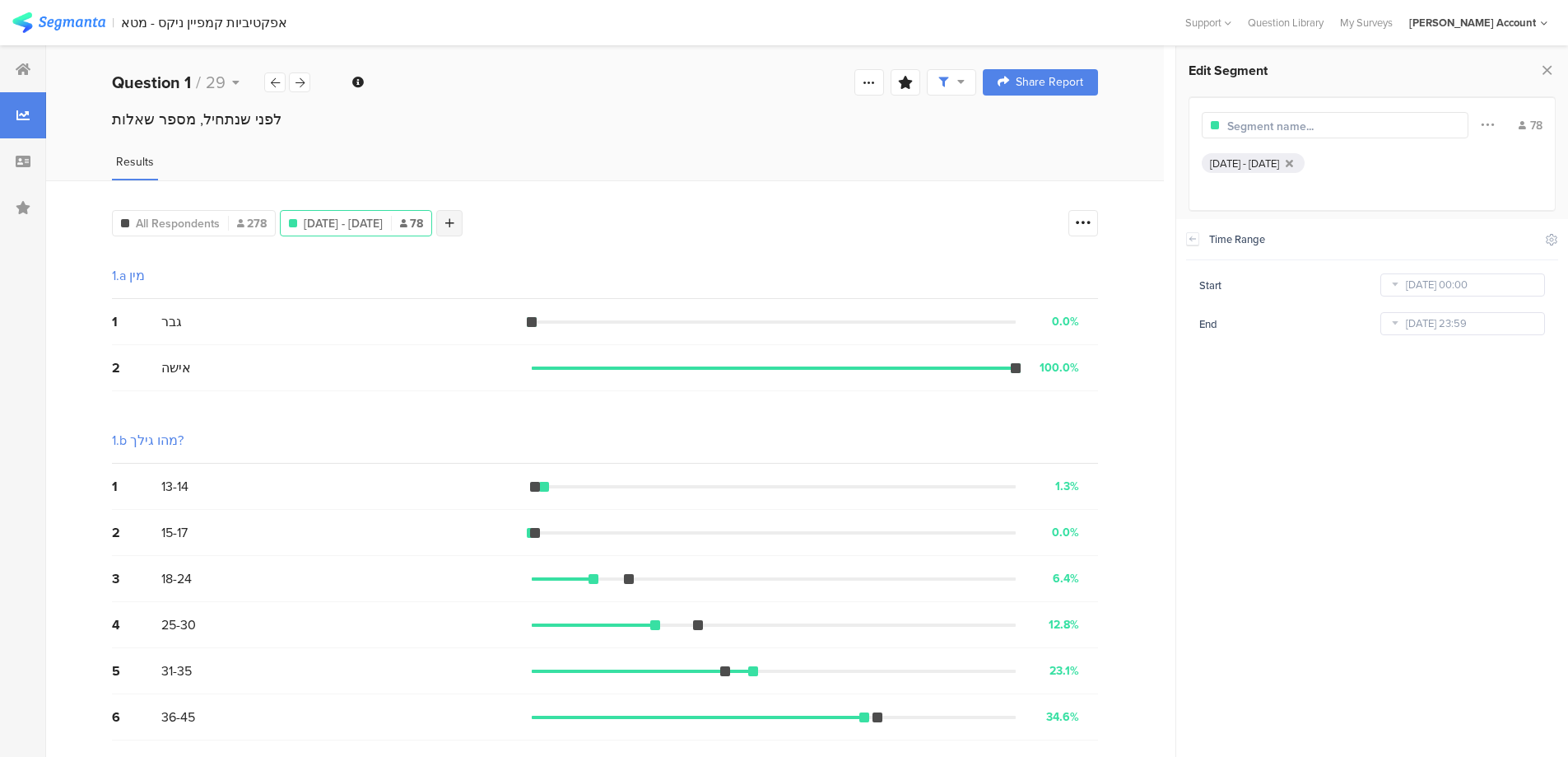
click at [463, 220] on div at bounding box center [449, 223] width 27 height 27
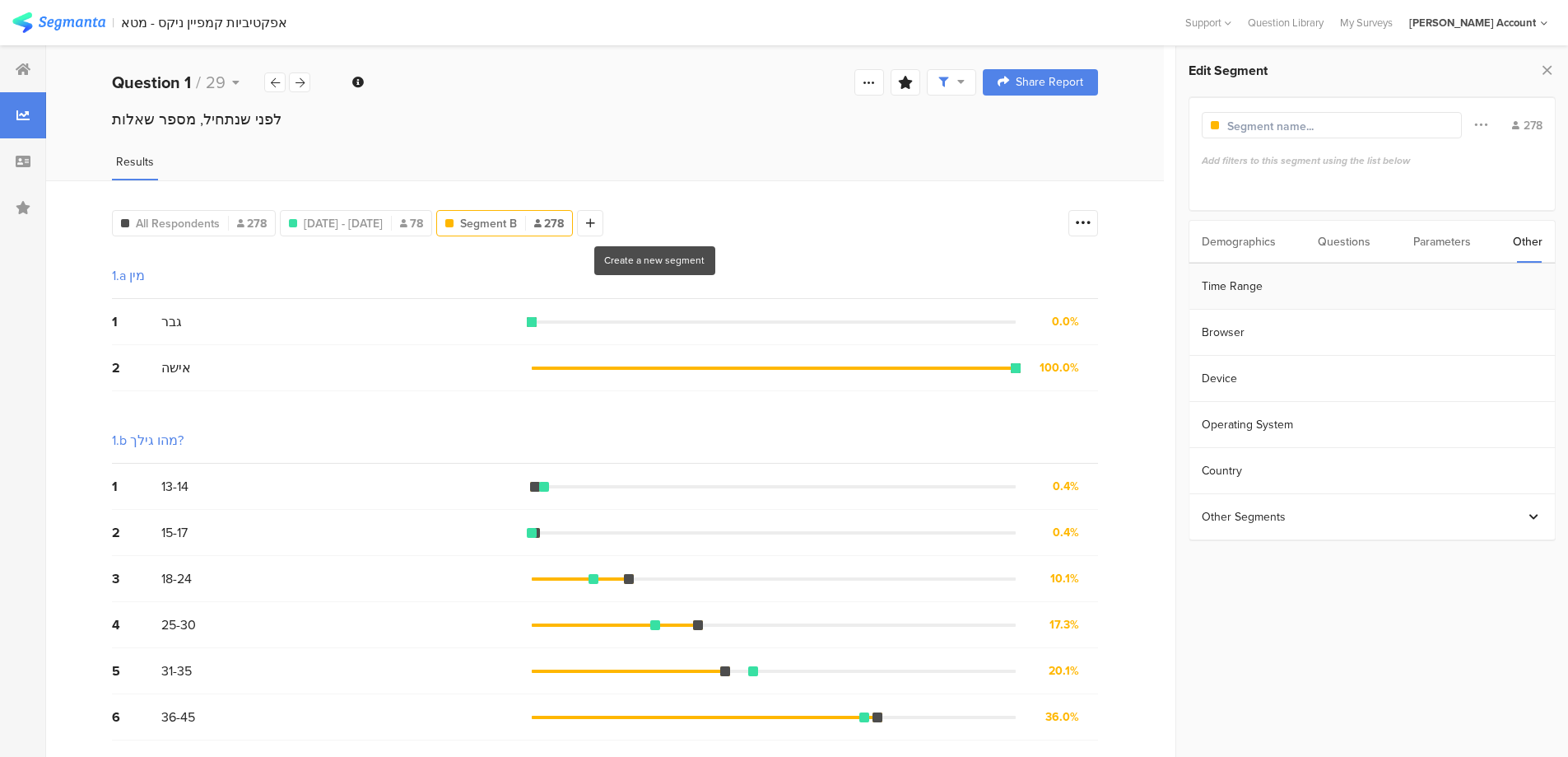
click at [1289, 284] on section "Time Range" at bounding box center [1372, 286] width 365 height 46
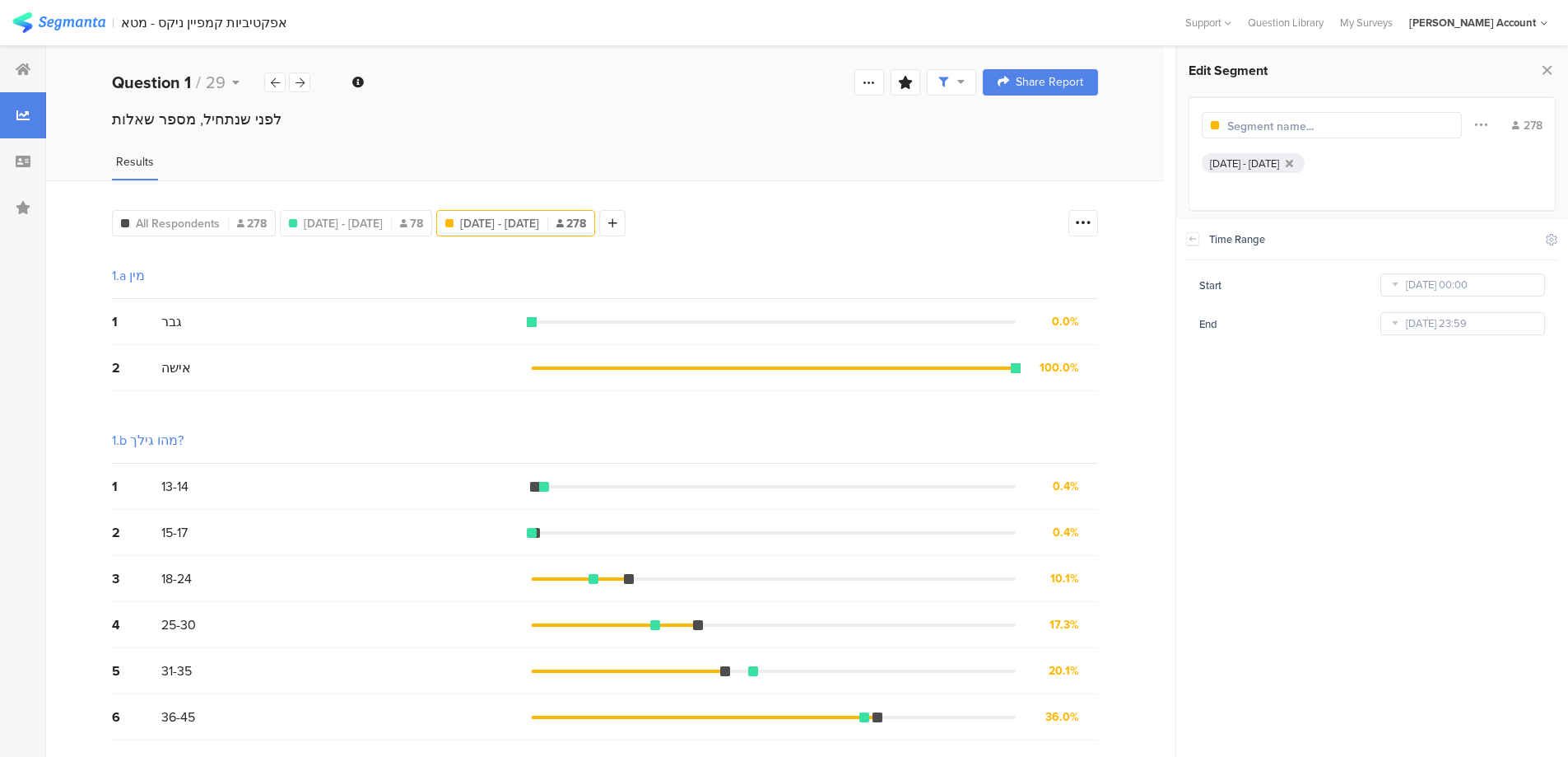
click at [1398, 287] on icon at bounding box center [1394, 285] width 21 height 27
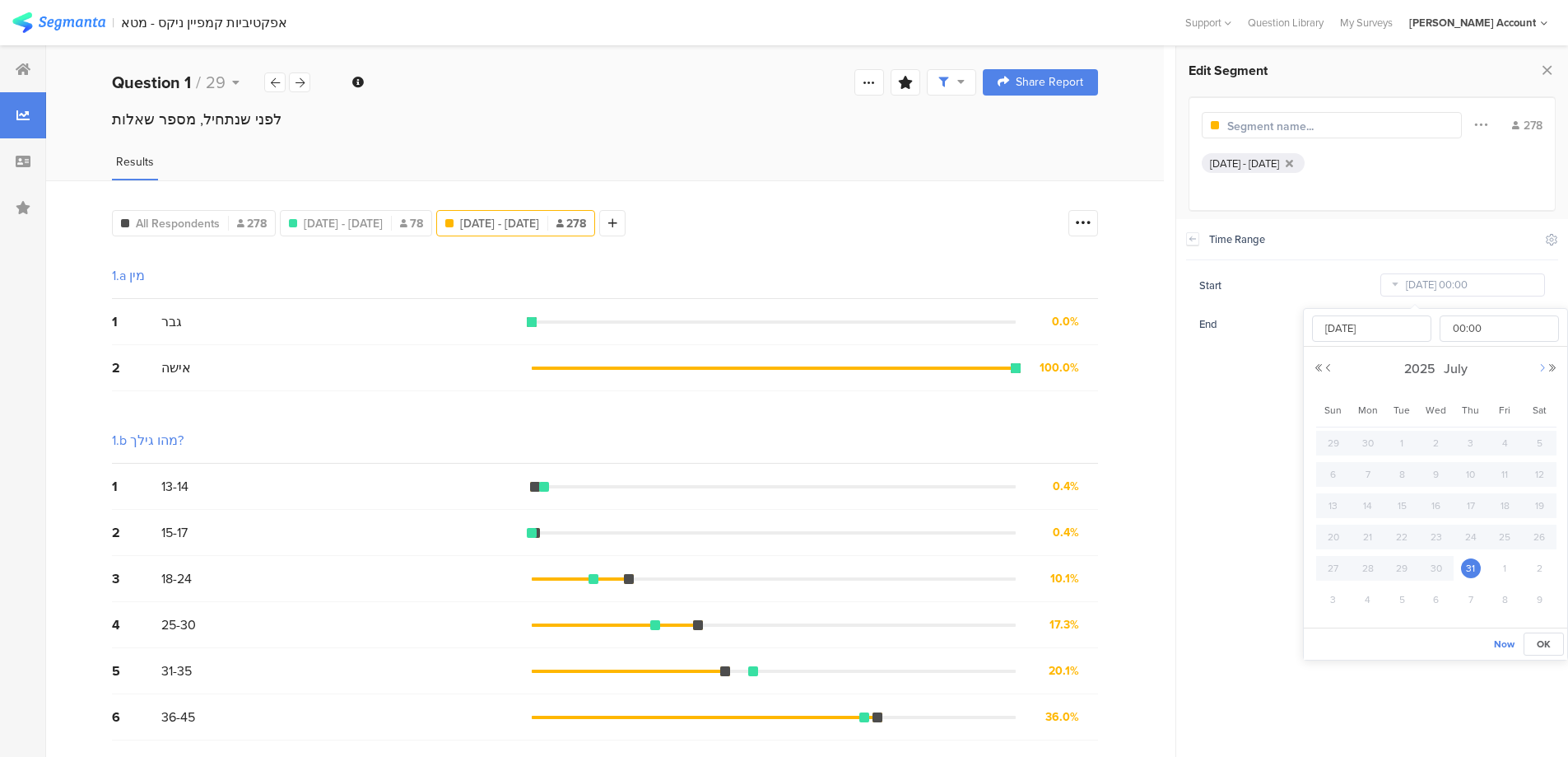
click at [1542, 370] on button "Next Month" at bounding box center [1543, 369] width 10 height 10
click at [1332, 504] on span "10" at bounding box center [1334, 506] width 20 height 20
type input "[DATE] 00:00"
type input "[DATE]"
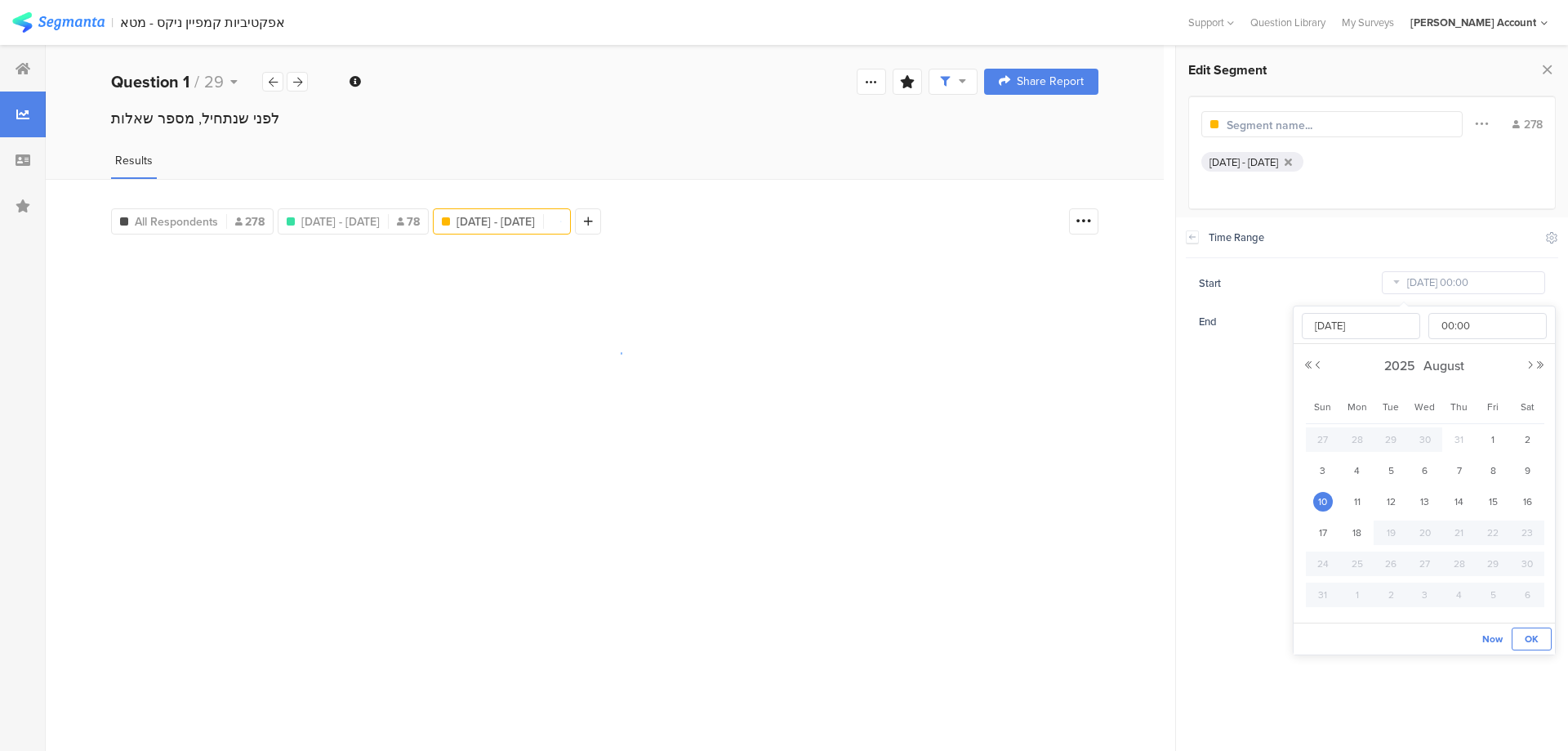
click at [1526, 634] on span "OK" at bounding box center [1532, 639] width 14 height 15
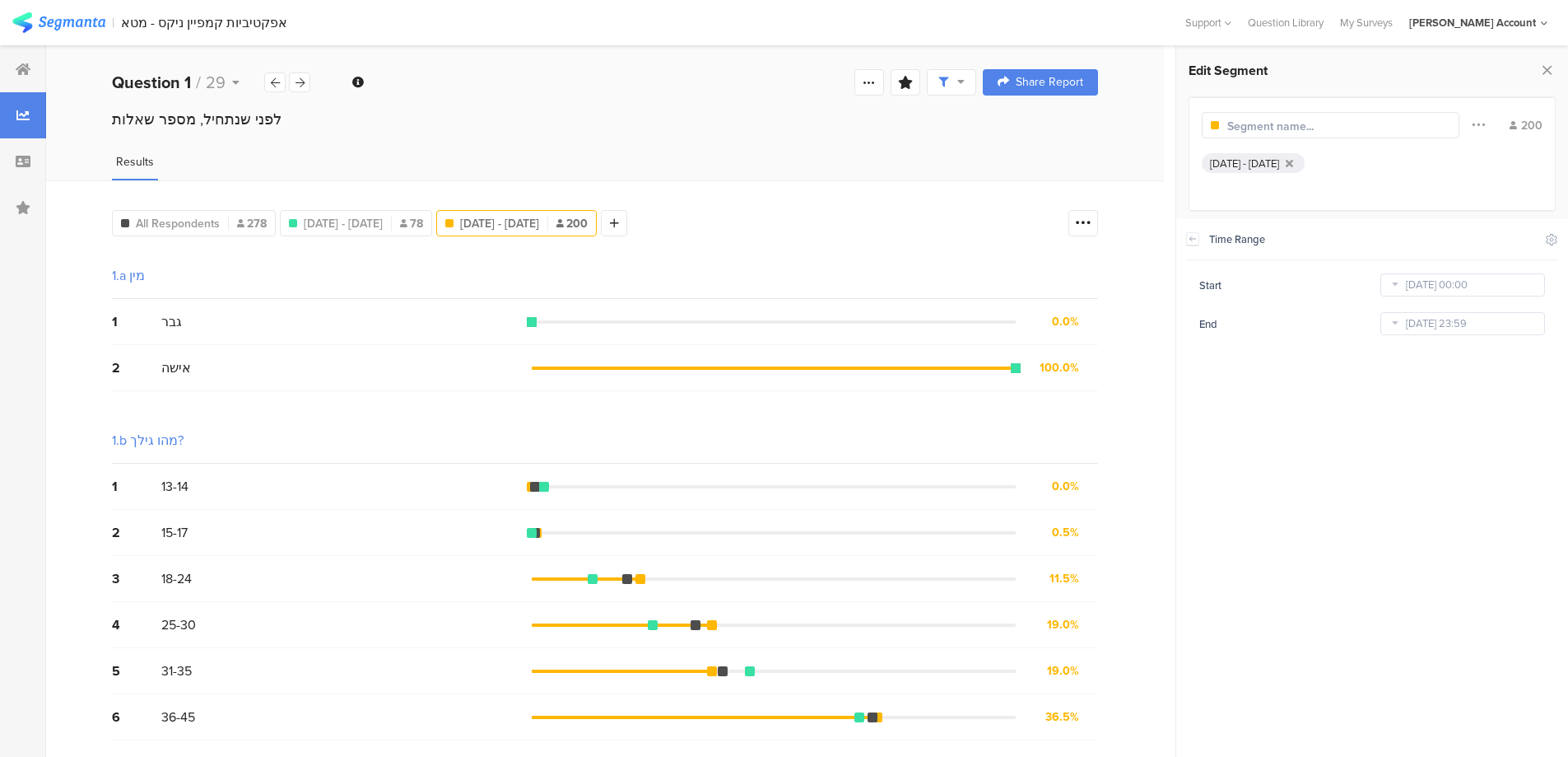
click at [1392, 323] on icon at bounding box center [1394, 324] width 21 height 27
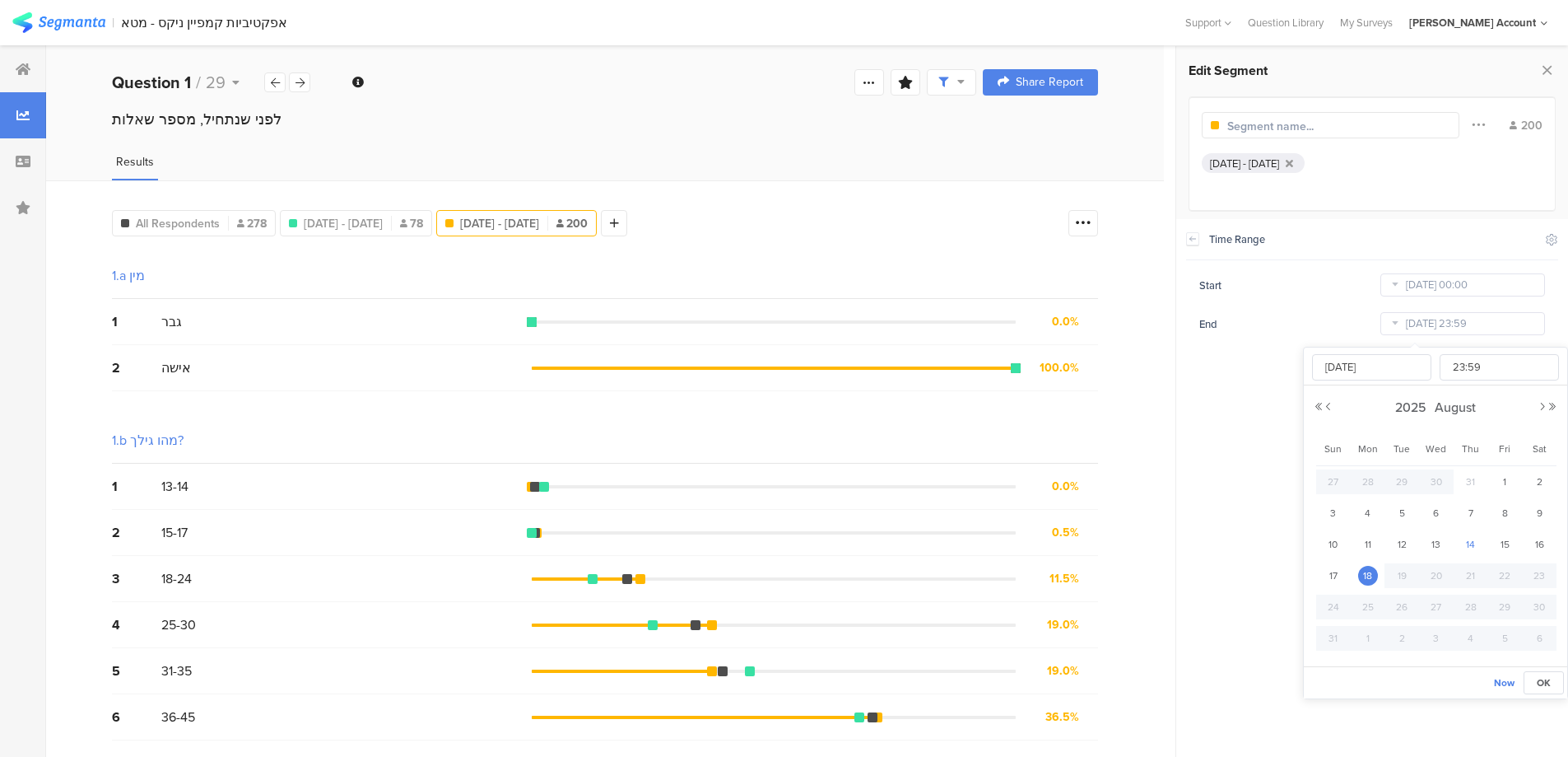
click at [1458, 538] on div "14" at bounding box center [1471, 544] width 35 height 25
type input "[DATE] 23:59"
type input "[DATE]"
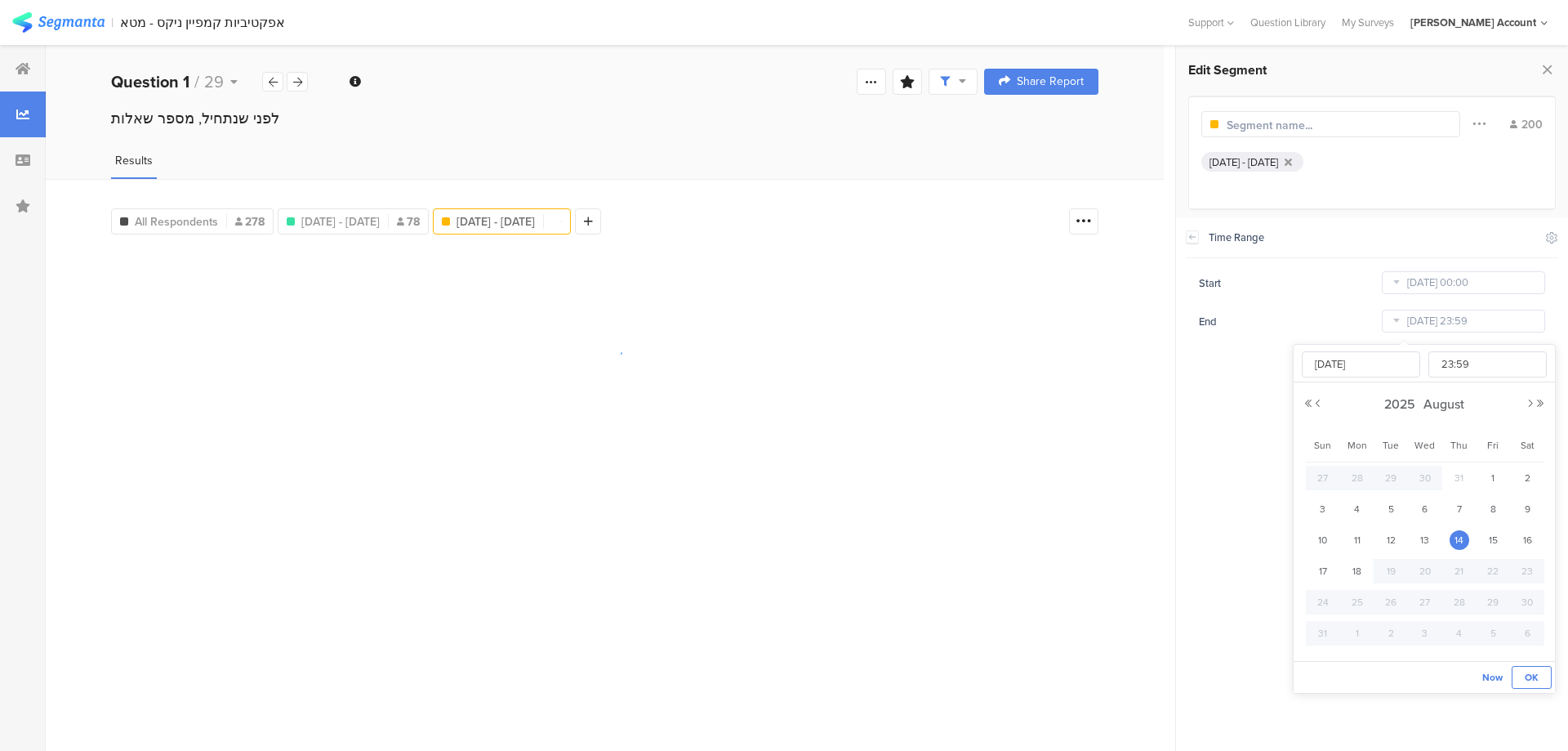
click at [1528, 673] on span "OK" at bounding box center [1532, 677] width 14 height 15
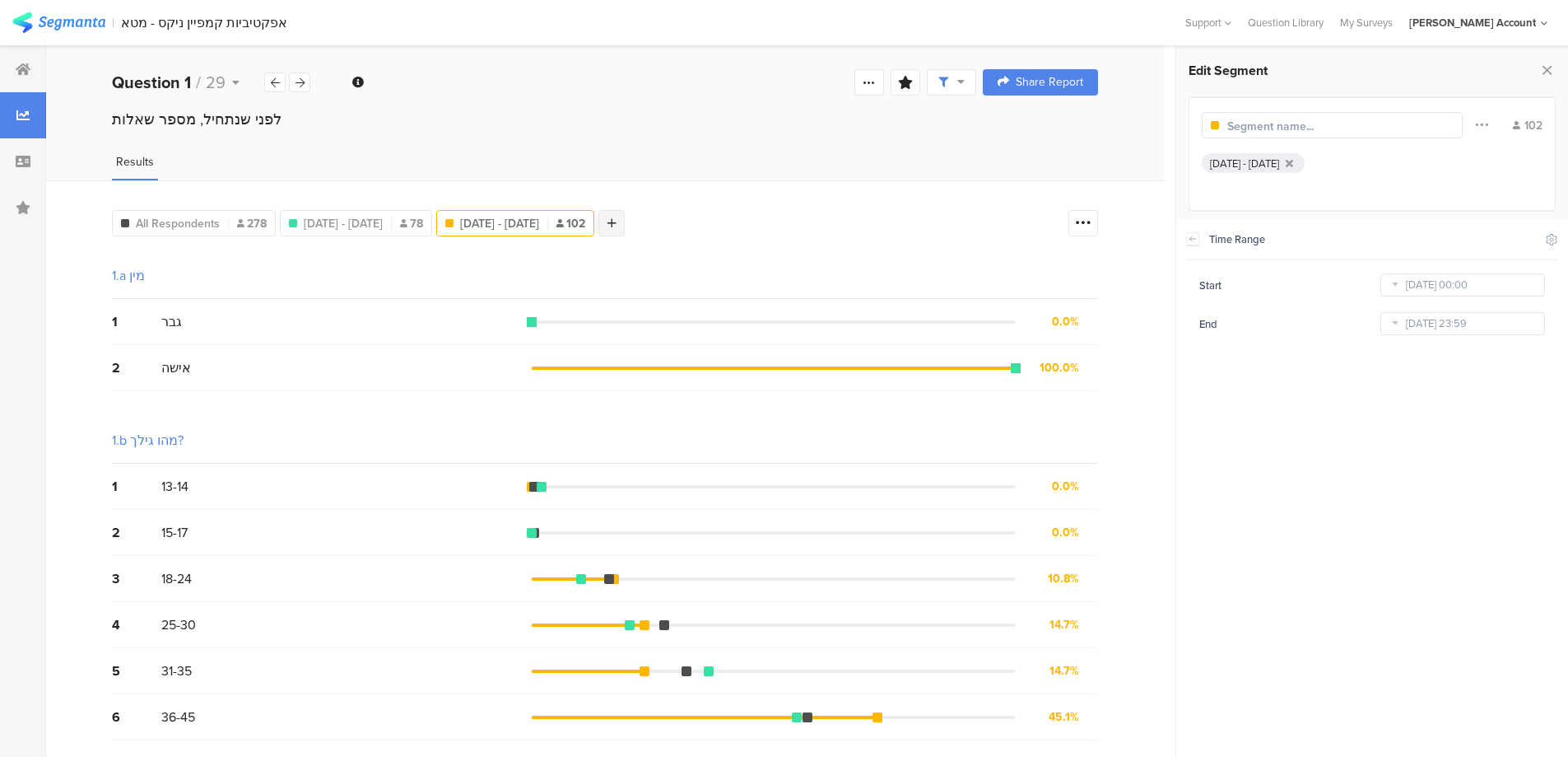
click at [617, 224] on icon at bounding box center [612, 224] width 9 height 12
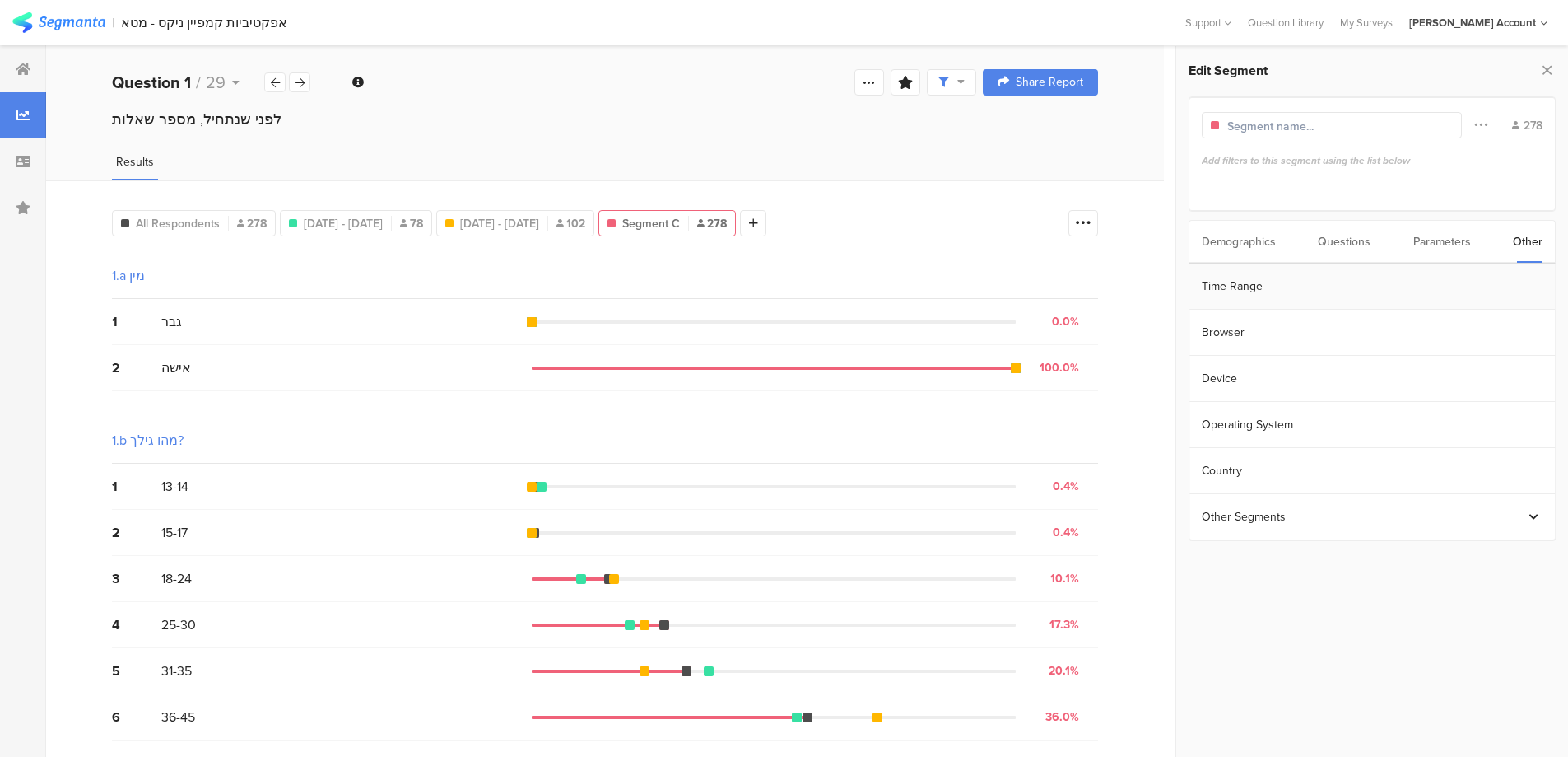
click at [1298, 289] on section "Time Range" at bounding box center [1372, 286] width 365 height 46
click at [1414, 287] on input "[DATE] 00:00" at bounding box center [1463, 284] width 165 height 23
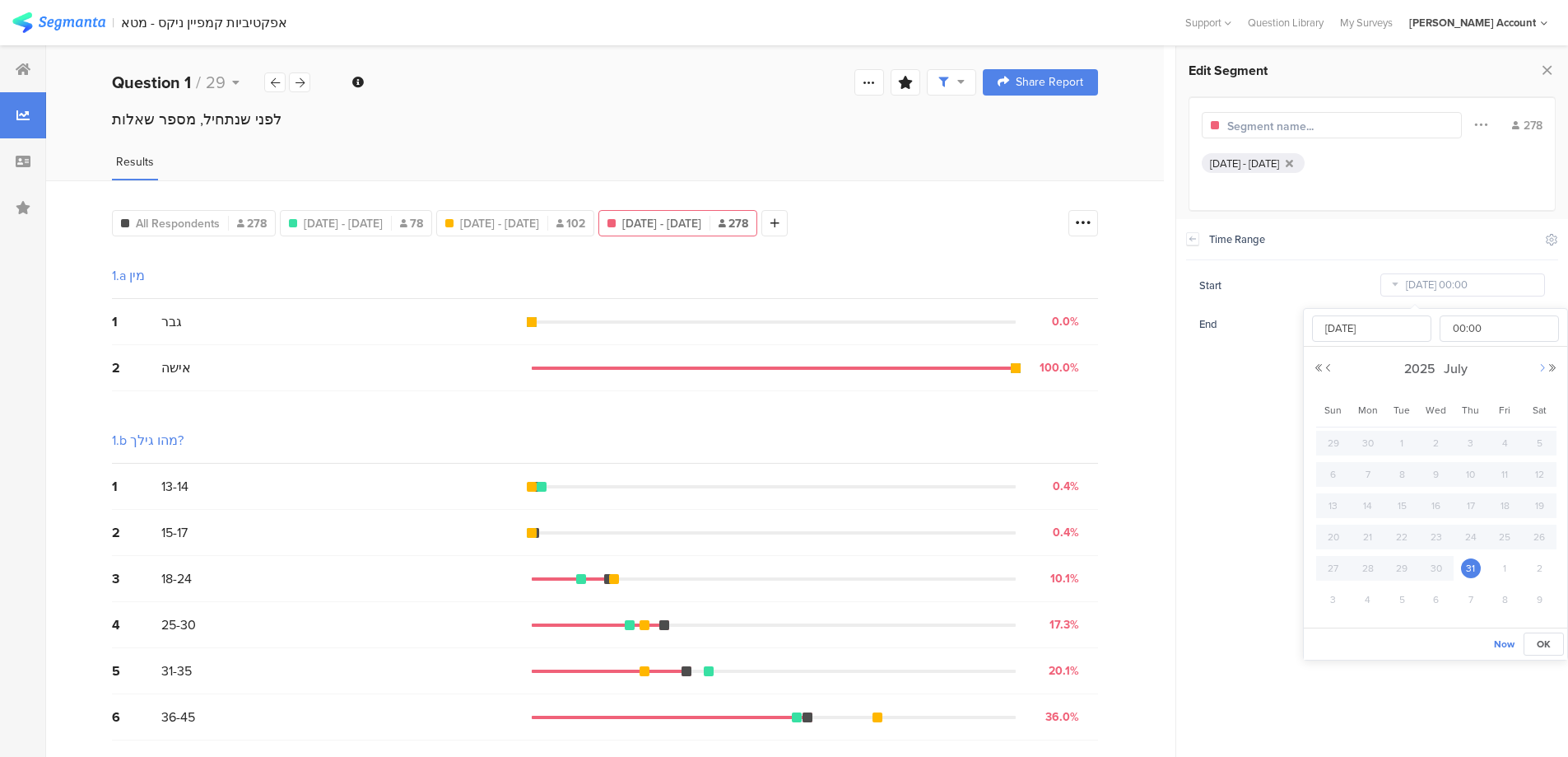
click at [1539, 369] on button "Next Month" at bounding box center [1543, 369] width 10 height 10
click at [1326, 535] on span "17" at bounding box center [1334, 537] width 20 height 20
type input "[DATE] 00:00"
type input "[DATE]"
click at [1541, 644] on span "OK" at bounding box center [1544, 644] width 14 height 15
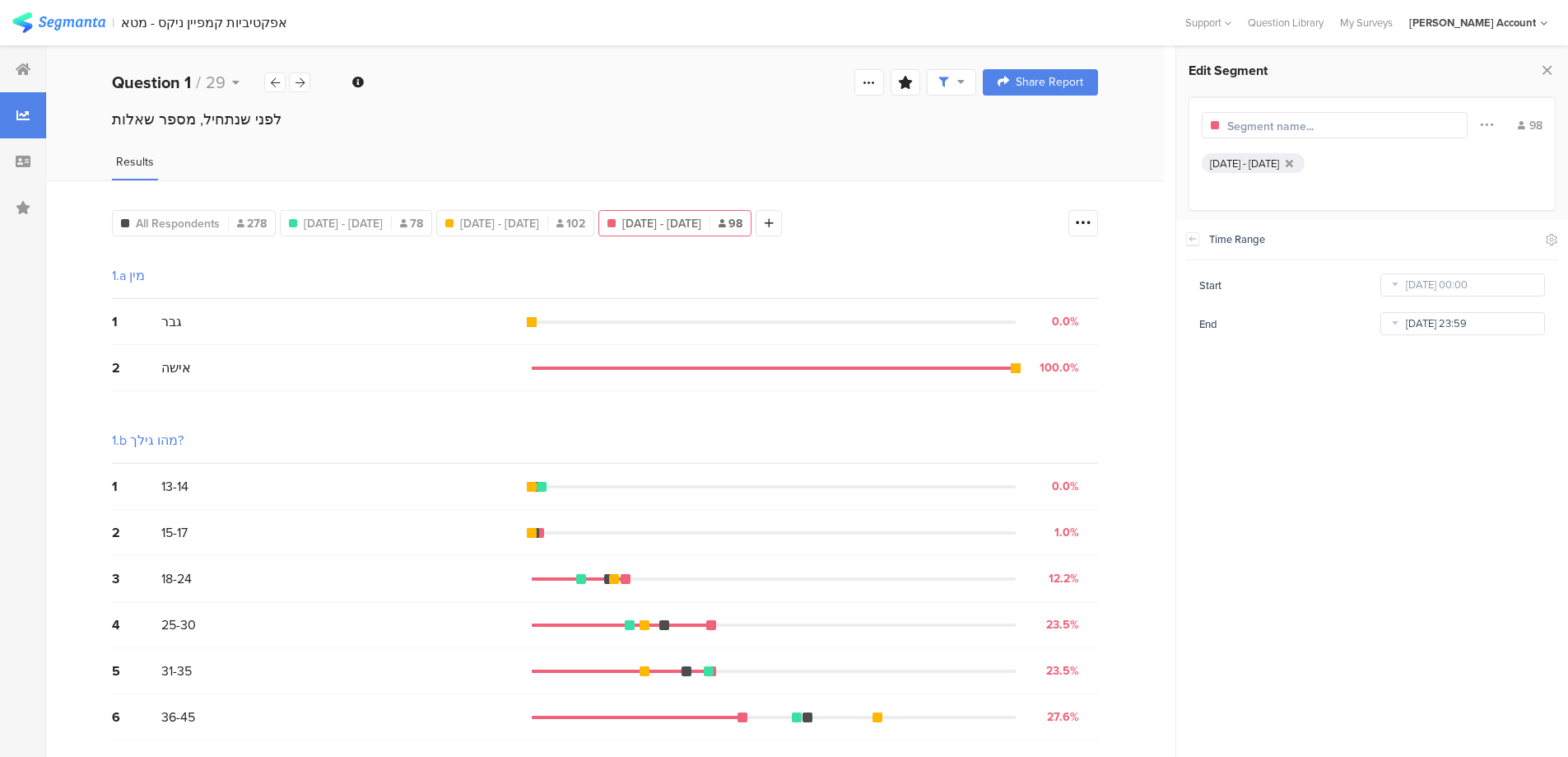
click at [1419, 327] on input "[DATE] 23:59" at bounding box center [1463, 323] width 165 height 23
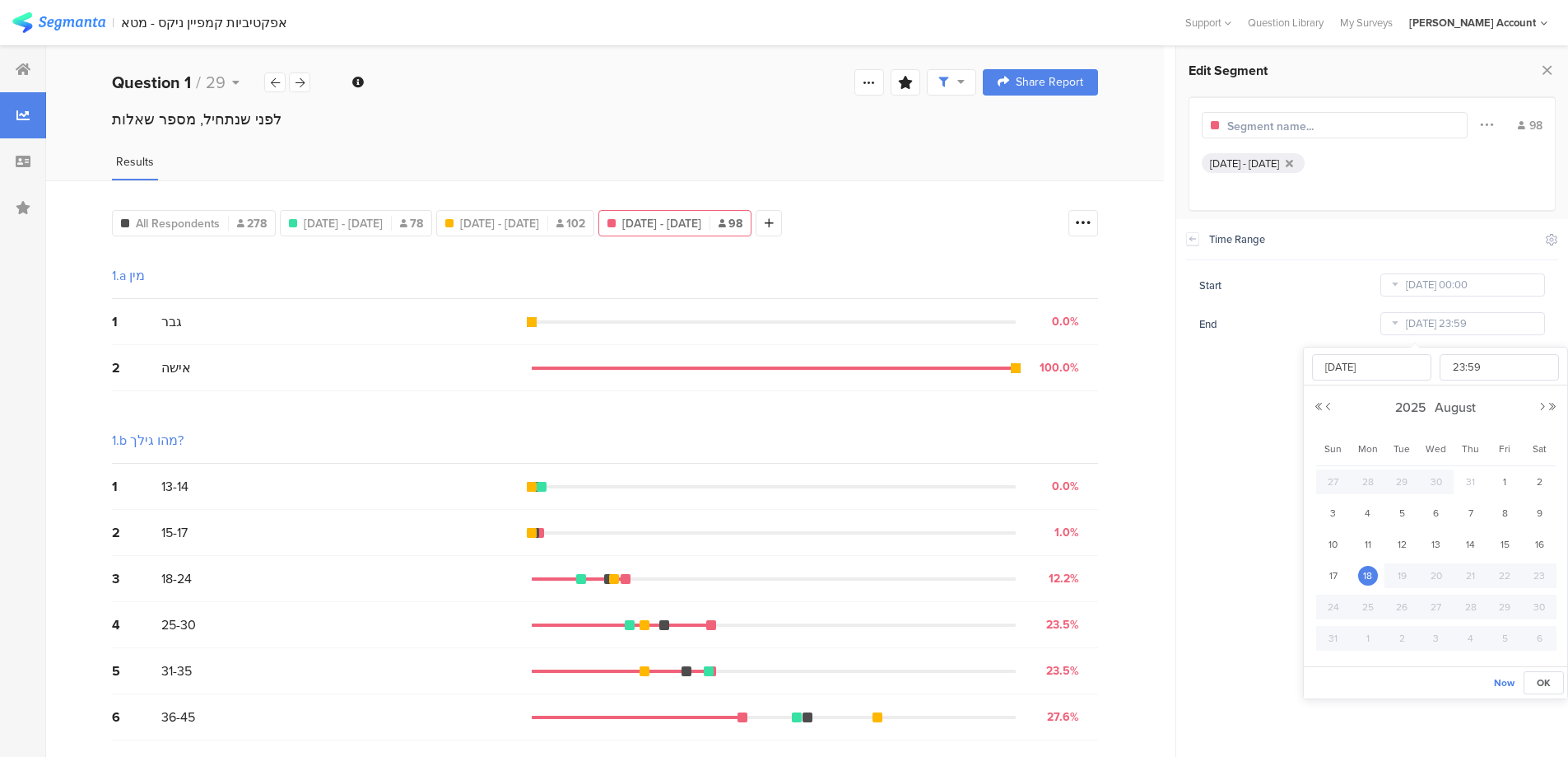
click at [1370, 574] on span "18" at bounding box center [1368, 576] width 20 height 20
click at [1538, 680] on span "OK" at bounding box center [1544, 682] width 14 height 15
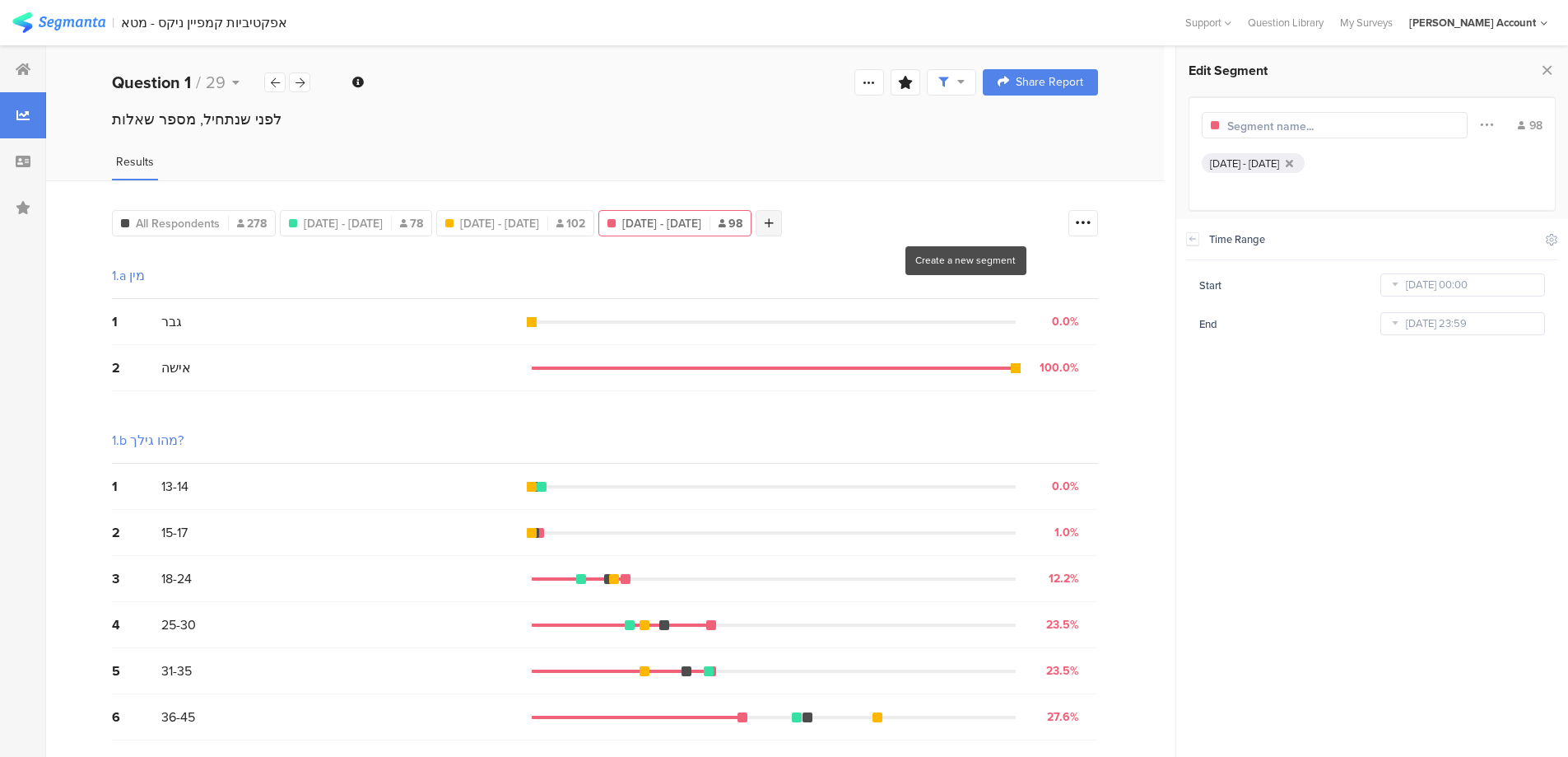
click at [774, 223] on icon at bounding box center [769, 224] width 9 height 12
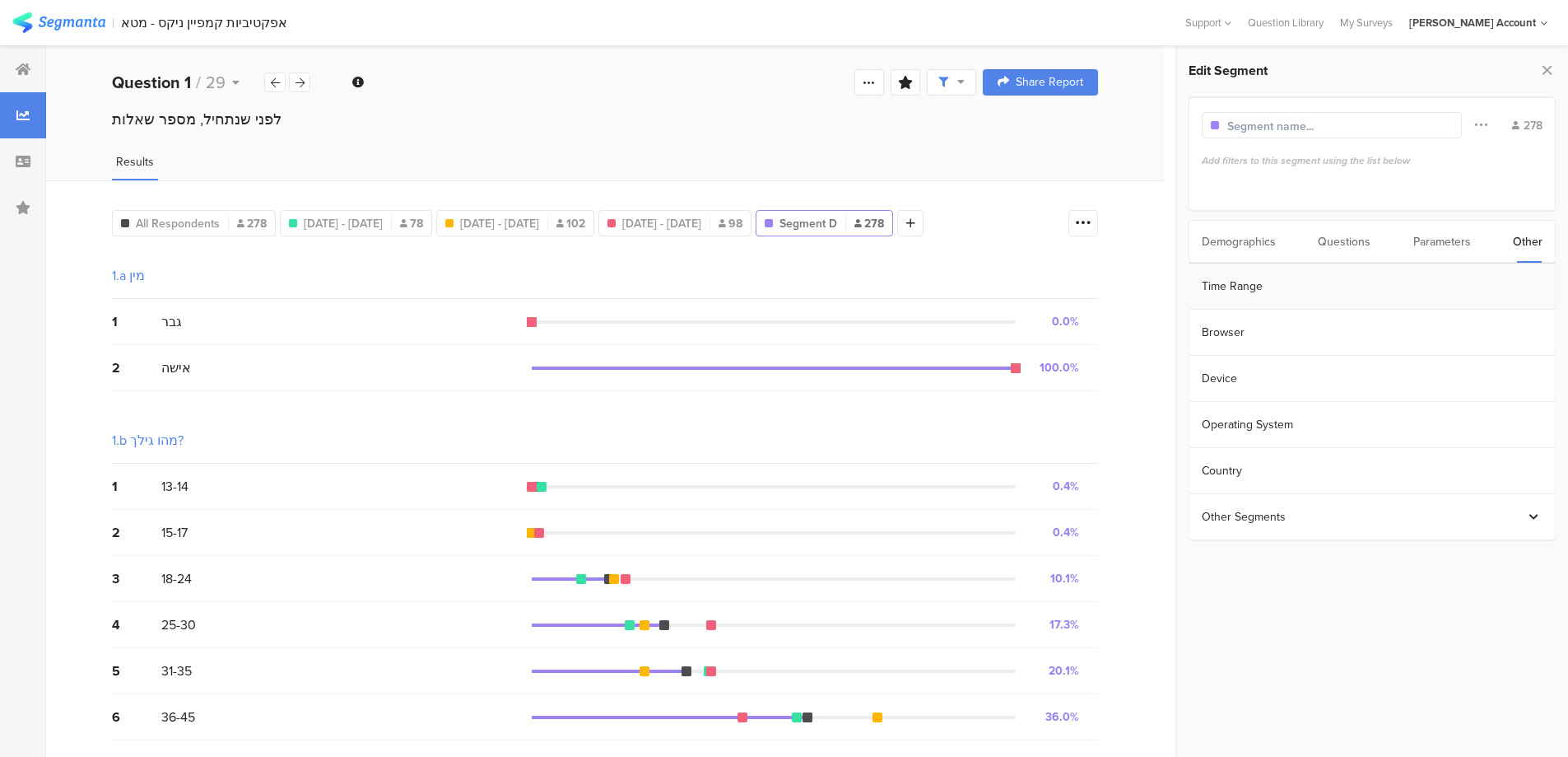
click at [1297, 281] on section "Time Range" at bounding box center [1372, 286] width 365 height 46
click at [1406, 287] on input "[DATE] 00:00" at bounding box center [1463, 284] width 165 height 23
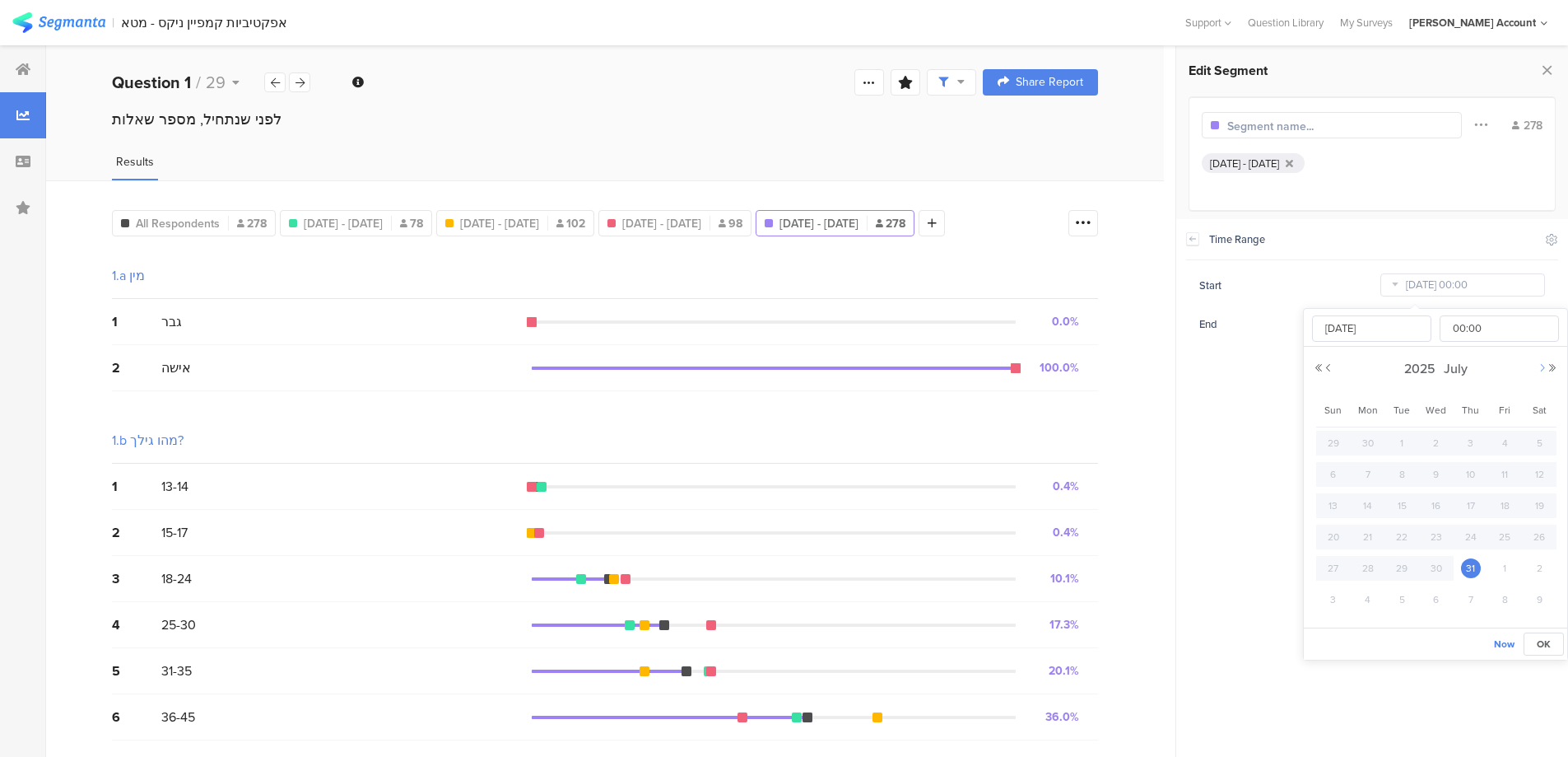
click at [1539, 367] on button "Next Month" at bounding box center [1543, 369] width 10 height 10
